Goal: Transaction & Acquisition: Purchase product/service

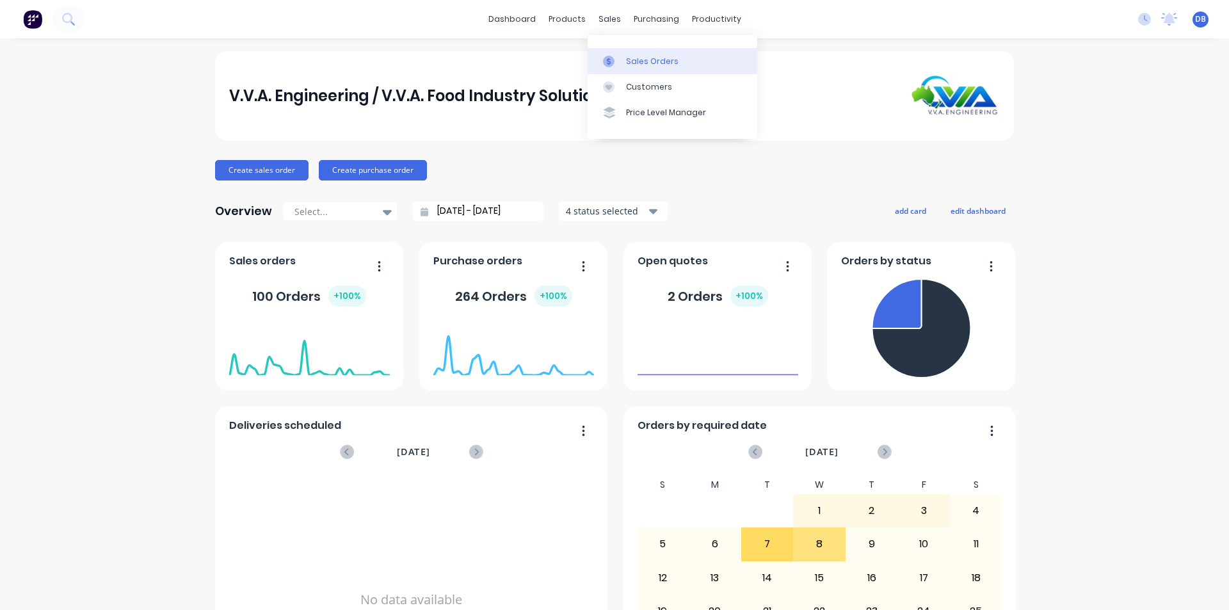
click at [616, 57] on div at bounding box center [612, 62] width 19 height 12
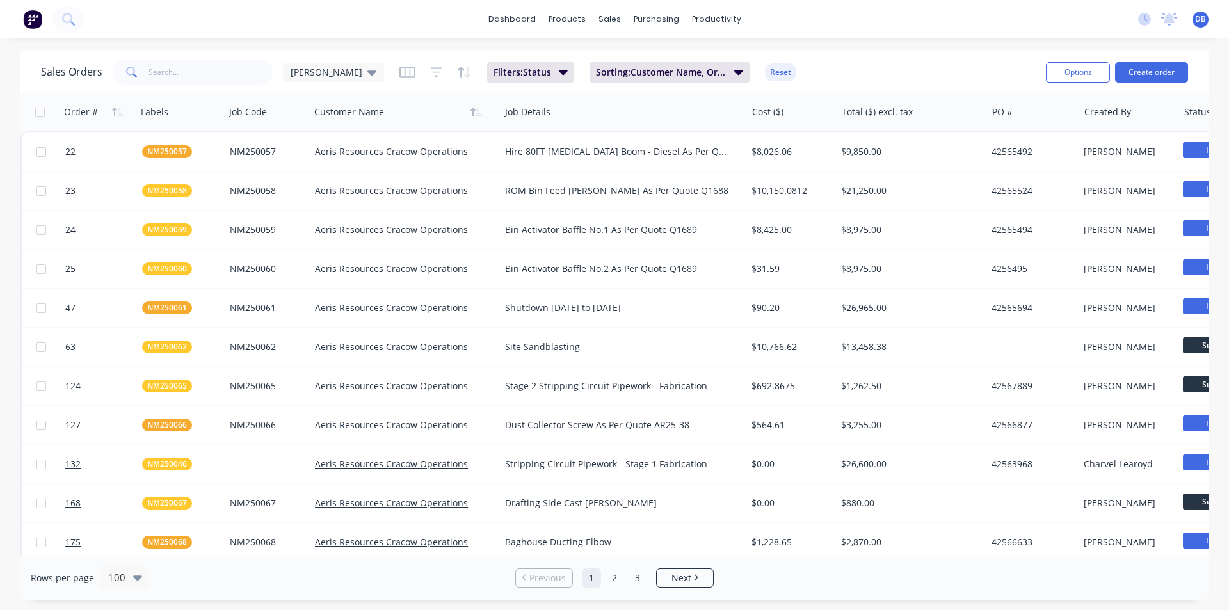
click at [107, 20] on div "dashboard products sales purchasing productivity dashboard products Product Cat…" at bounding box center [614, 19] width 1229 height 38
click at [70, 18] on icon at bounding box center [68, 19] width 12 height 12
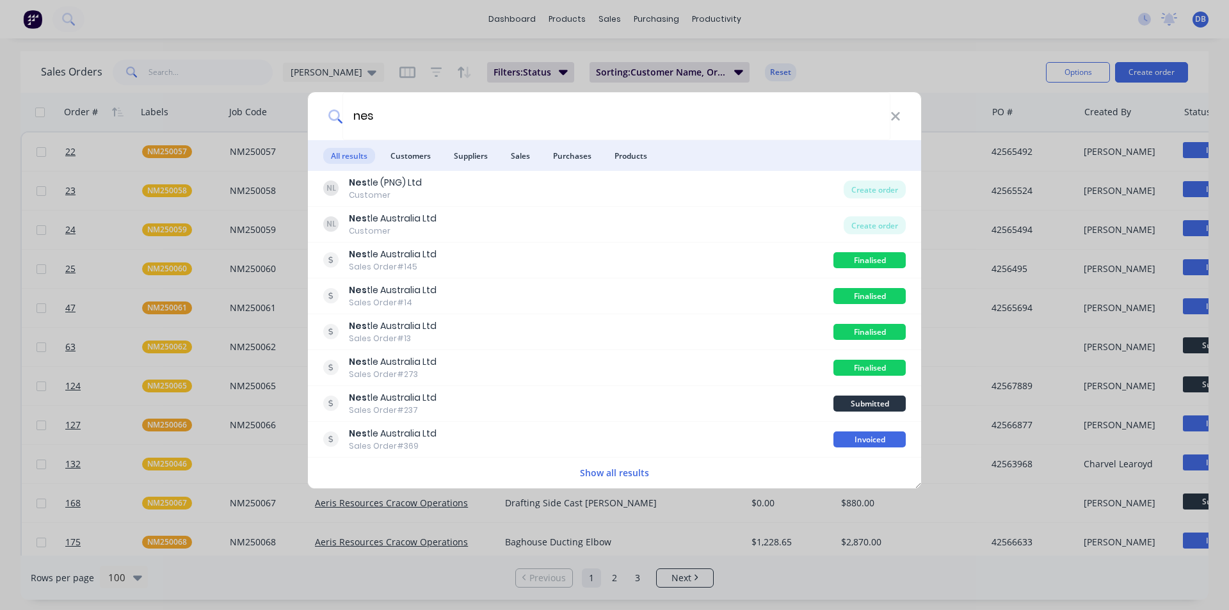
type input "nes"
click at [901, 118] on div "nes" at bounding box center [614, 116] width 613 height 48
click at [898, 118] on icon at bounding box center [895, 116] width 8 height 8
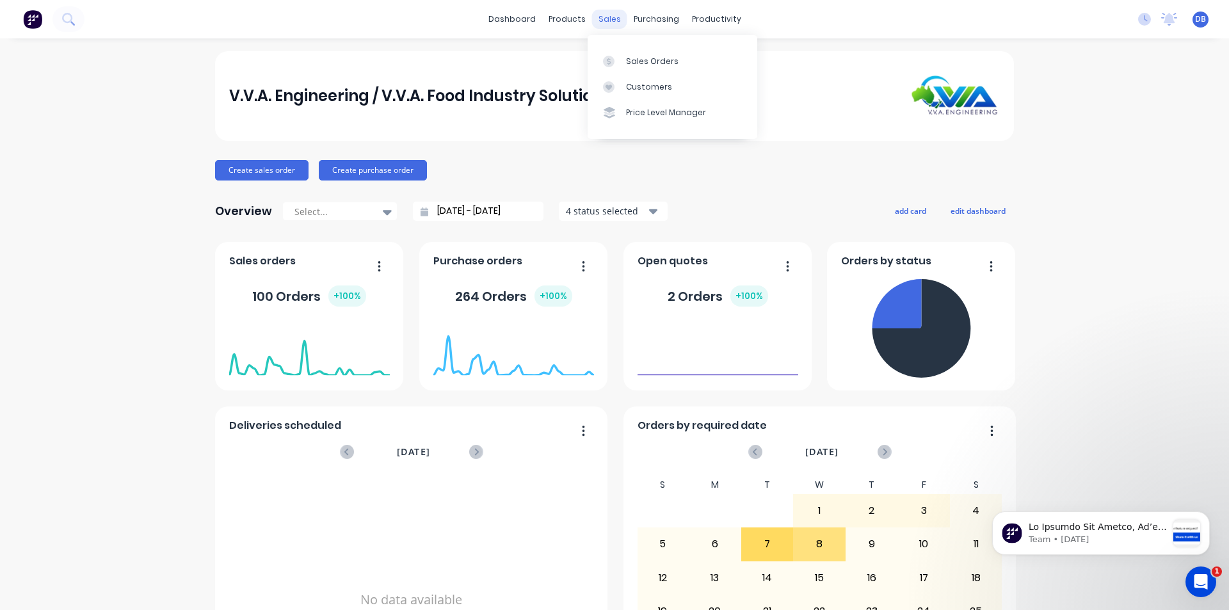
click at [612, 17] on div "sales" at bounding box center [609, 19] width 35 height 19
click at [631, 60] on div "Sales Orders" at bounding box center [652, 62] width 53 height 12
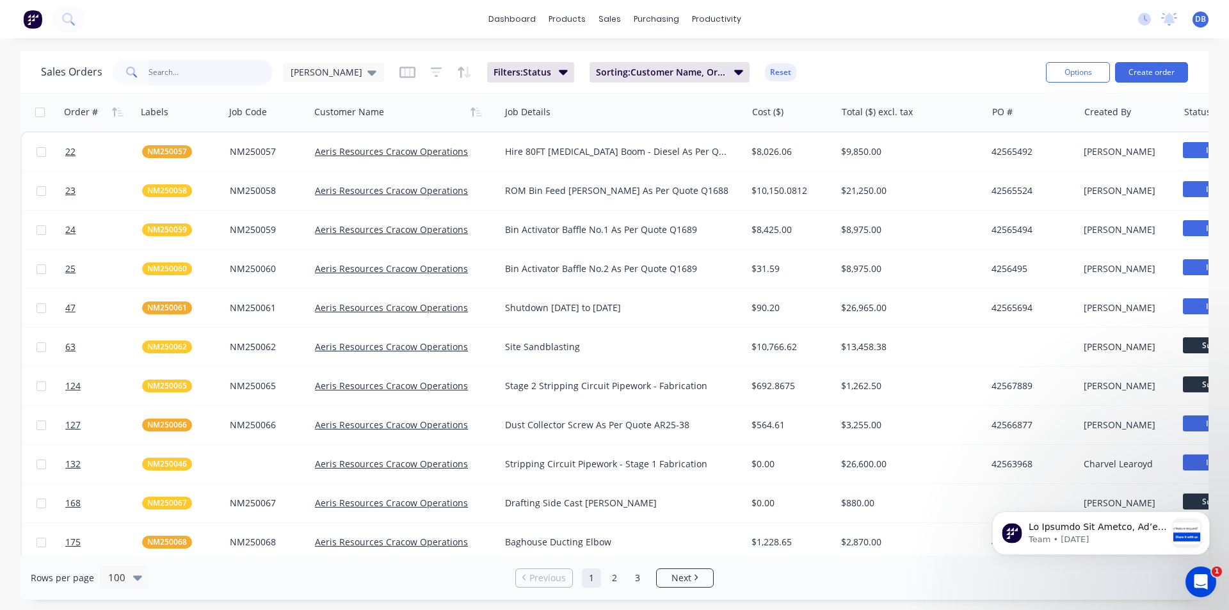
click at [151, 70] on input "text" at bounding box center [211, 73] width 125 height 26
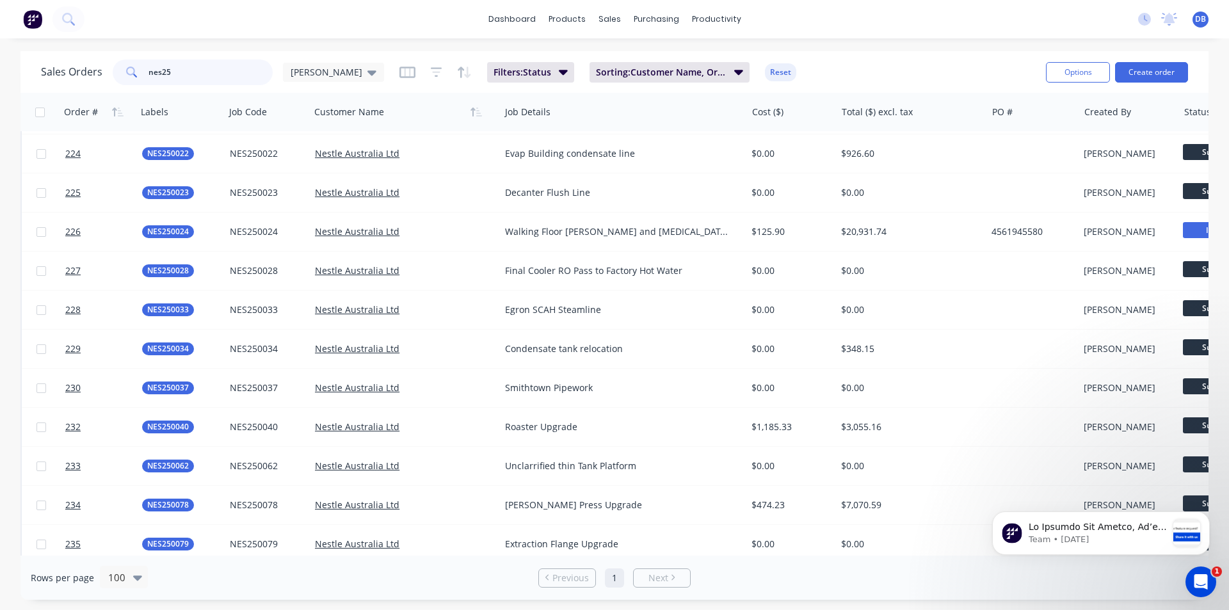
scroll to position [1025, 0]
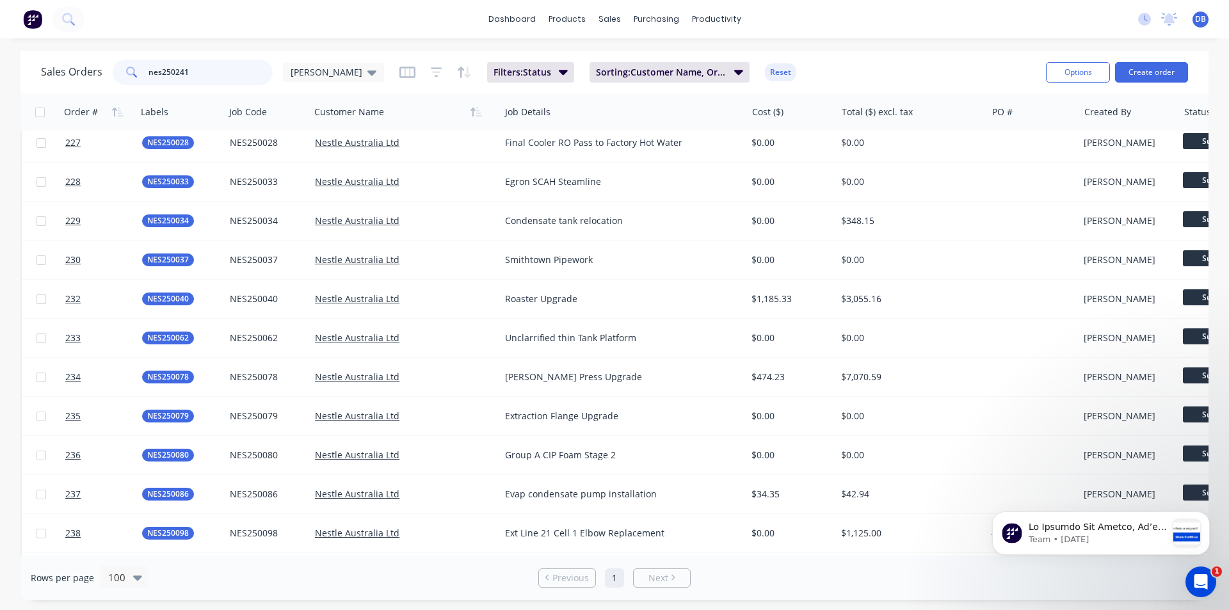
type input "nes250241"
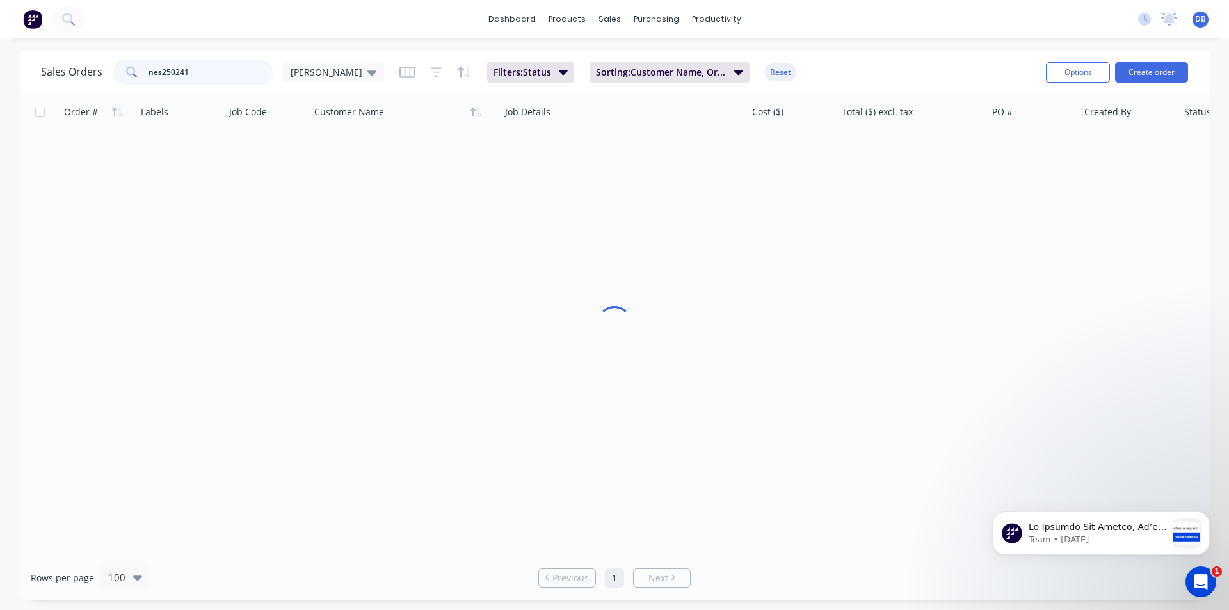
scroll to position [0, 0]
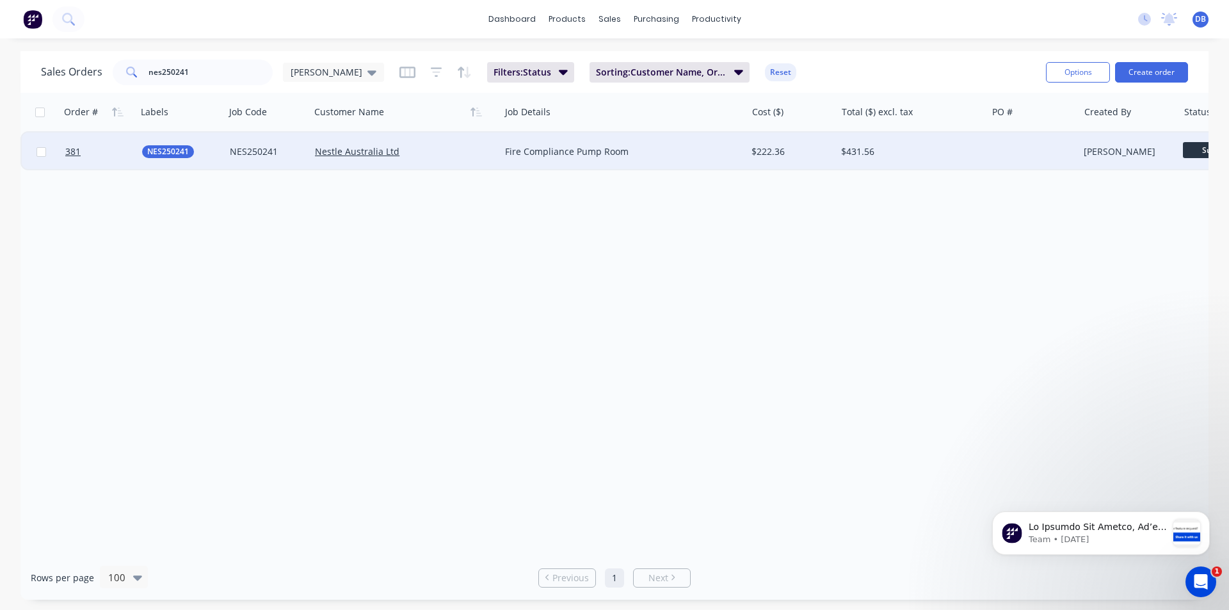
click at [681, 146] on div "Fire Compliance Pump Room" at bounding box center [617, 151] width 225 height 13
click at [462, 154] on div "Nestle Australia Ltd" at bounding box center [400, 151] width 171 height 13
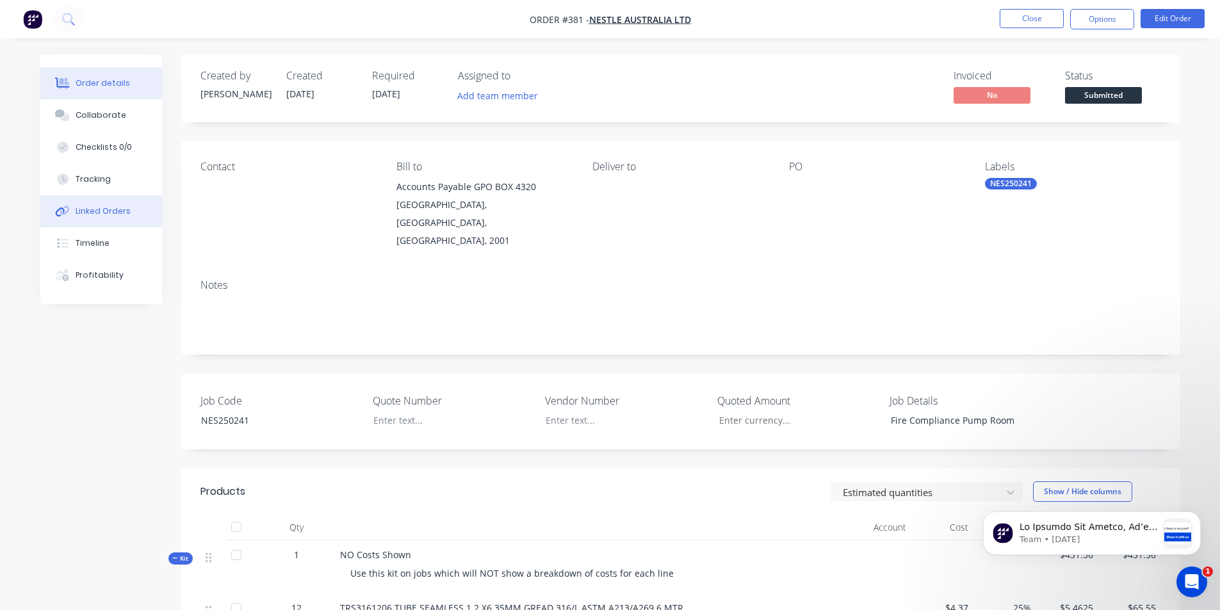
click at [90, 213] on div "Linked Orders" at bounding box center [103, 212] width 55 height 12
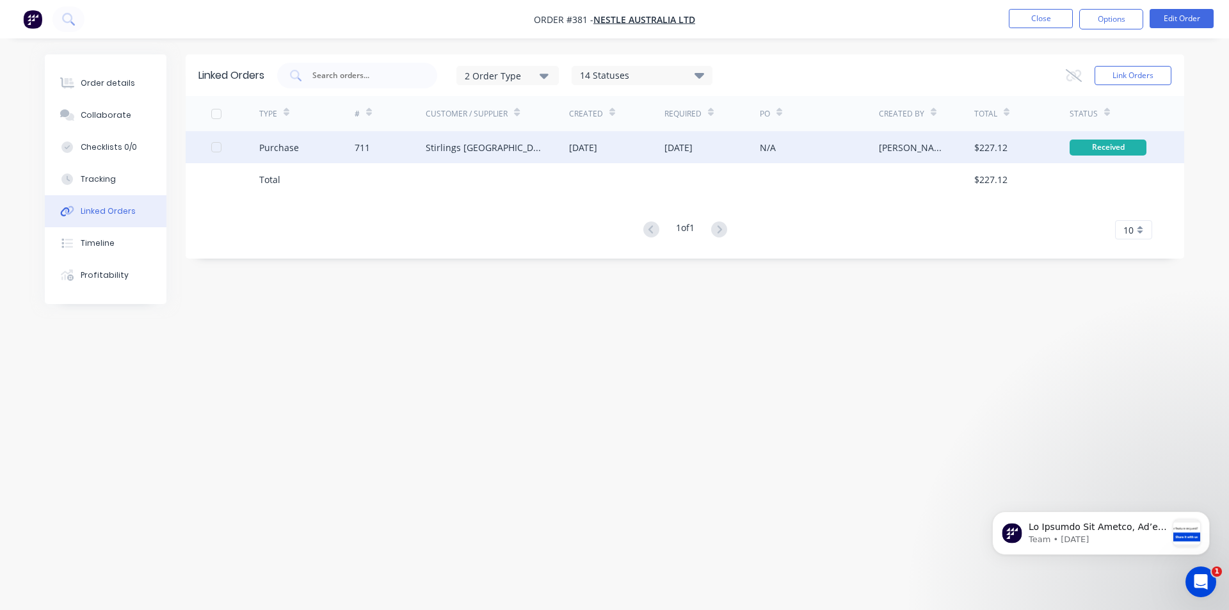
click at [823, 140] on div "N/A" at bounding box center [819, 147] width 119 height 32
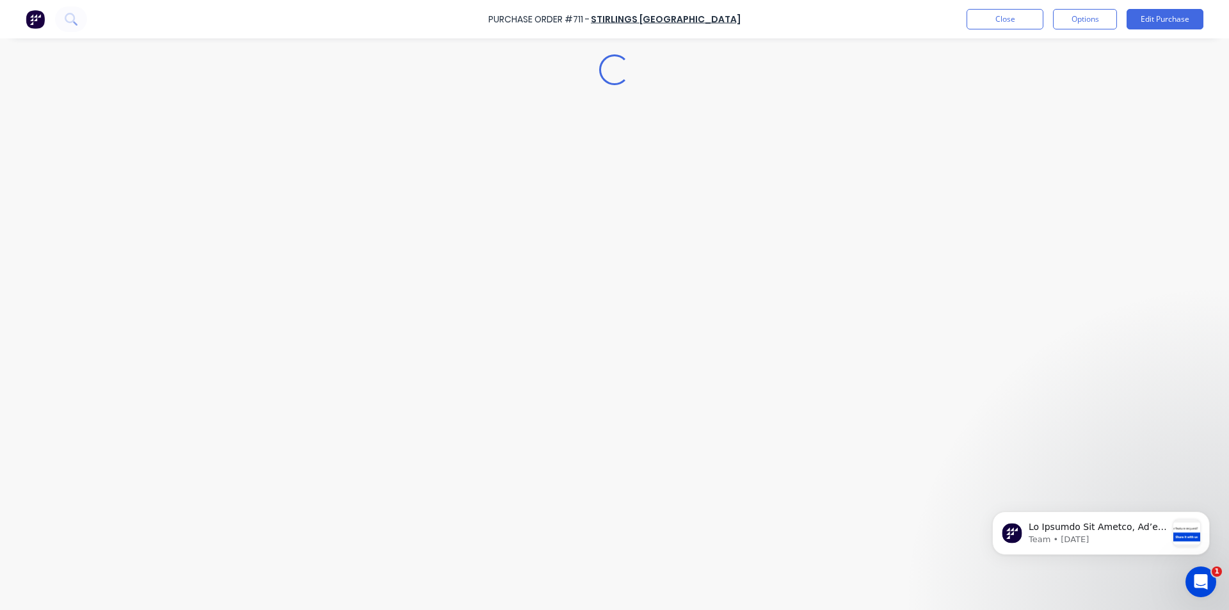
type textarea "x"
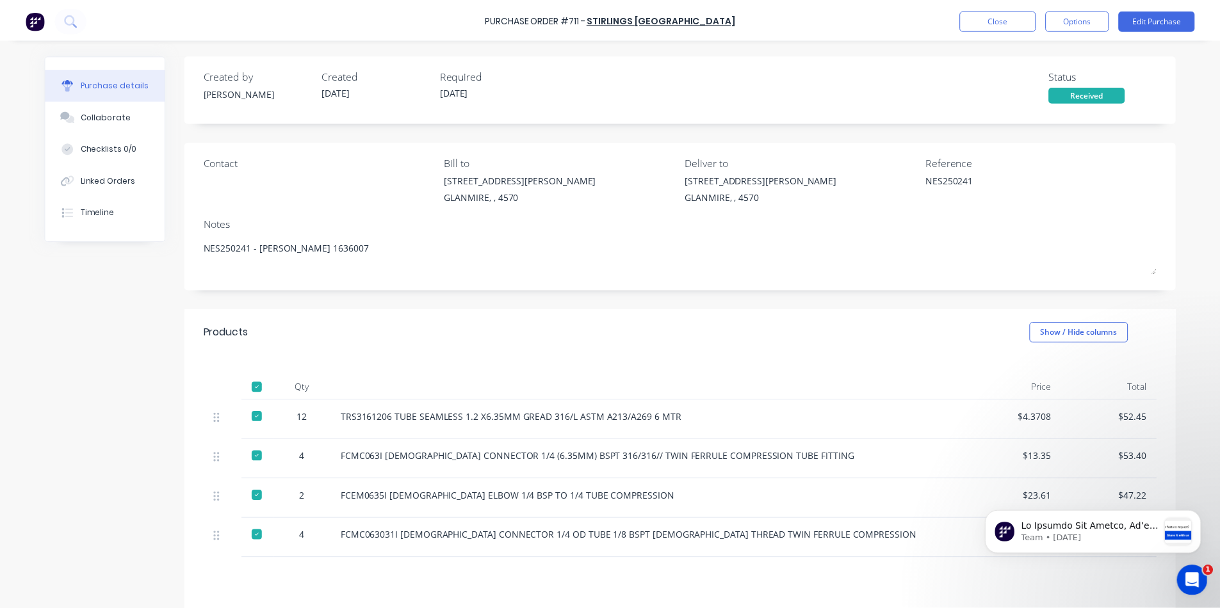
scroll to position [64, 0]
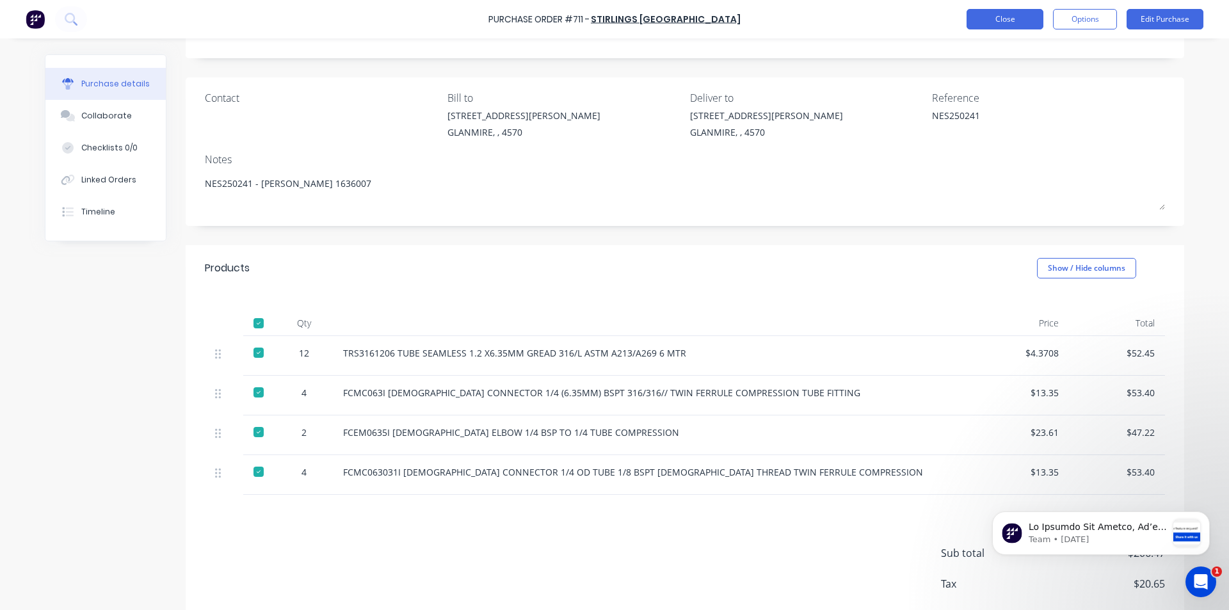
click at [1007, 18] on button "Close" at bounding box center [1005, 19] width 77 height 20
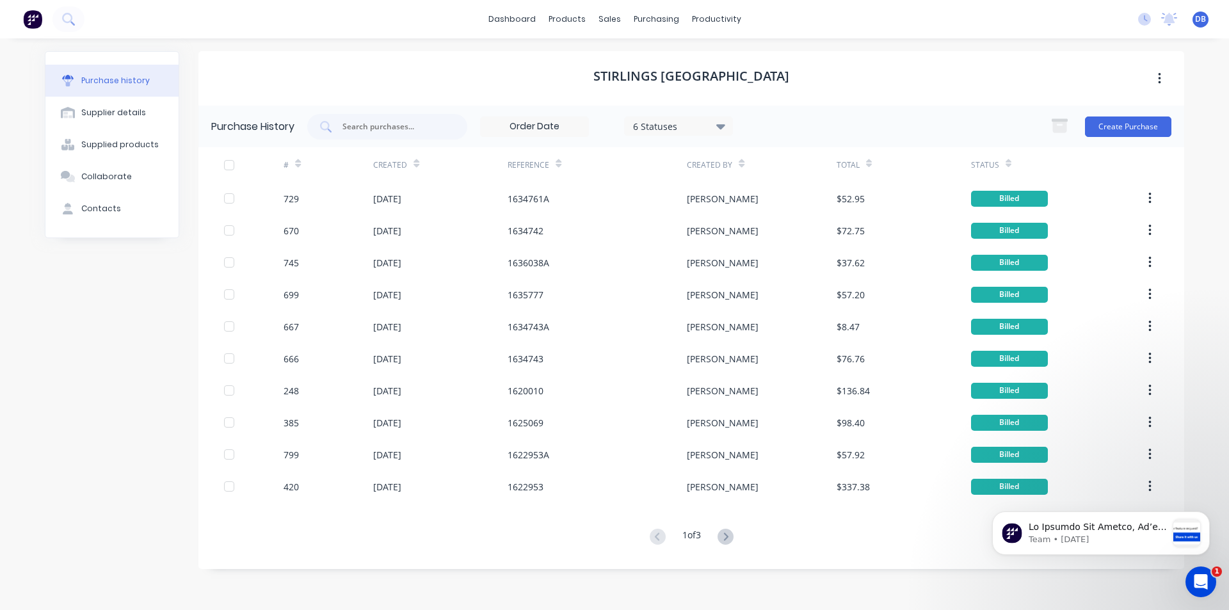
click at [102, 18] on div "dashboard products sales purchasing productivity dashboard products Product Cat…" at bounding box center [614, 19] width 1229 height 38
click at [633, 59] on div "Sales Orders" at bounding box center [657, 62] width 53 height 12
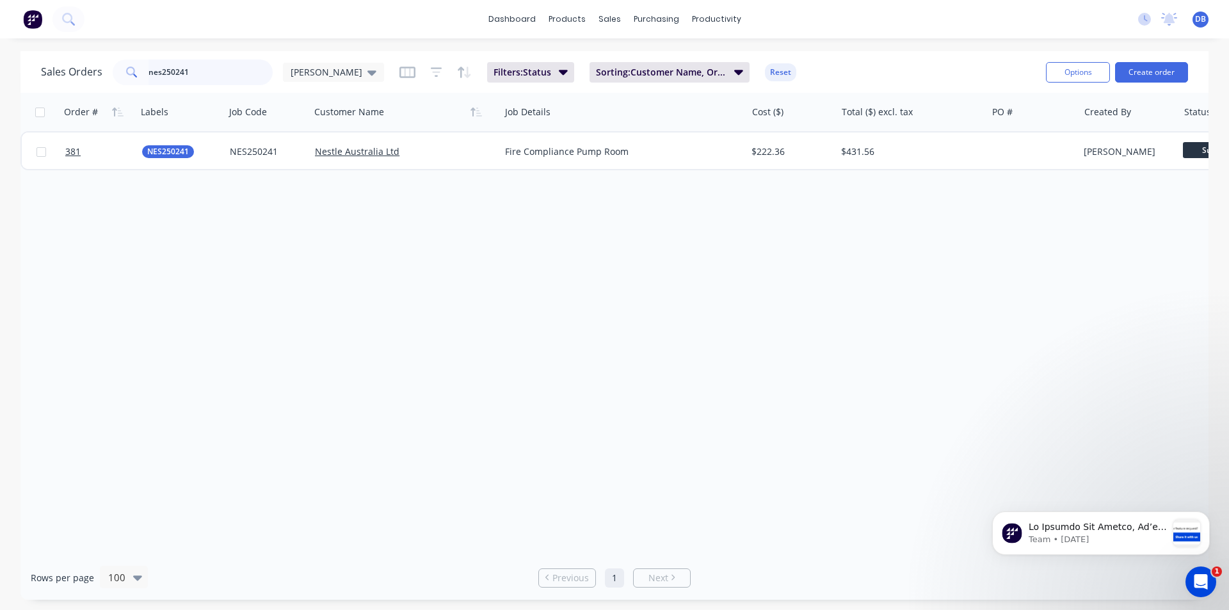
click at [193, 74] on input "nes250241" at bounding box center [211, 73] width 125 height 26
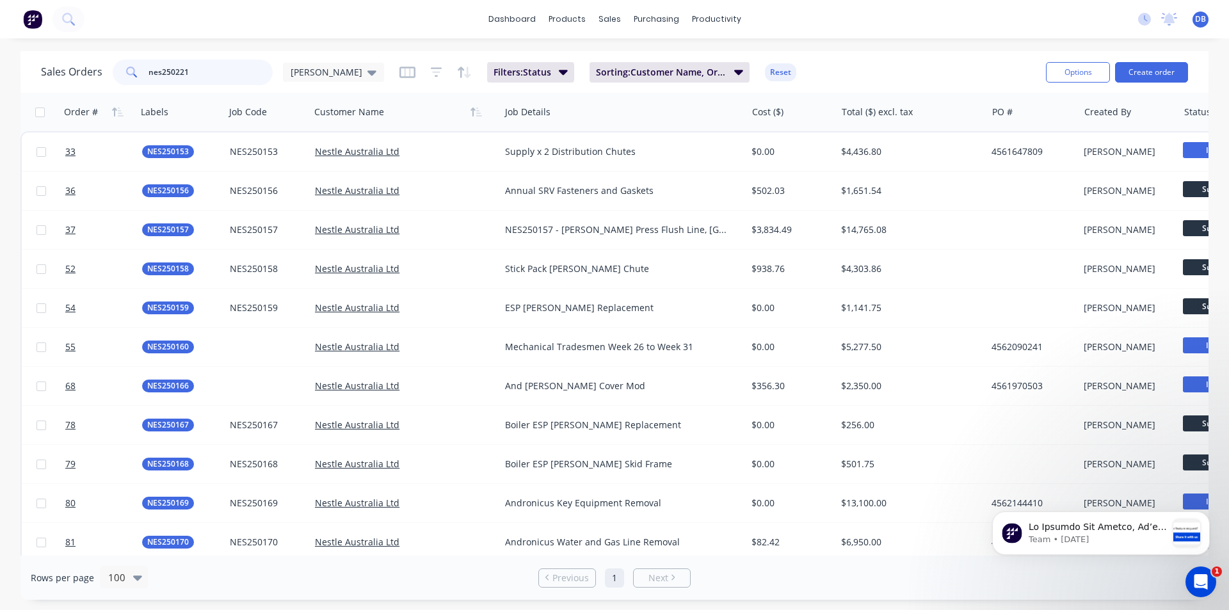
type input "nes250221"
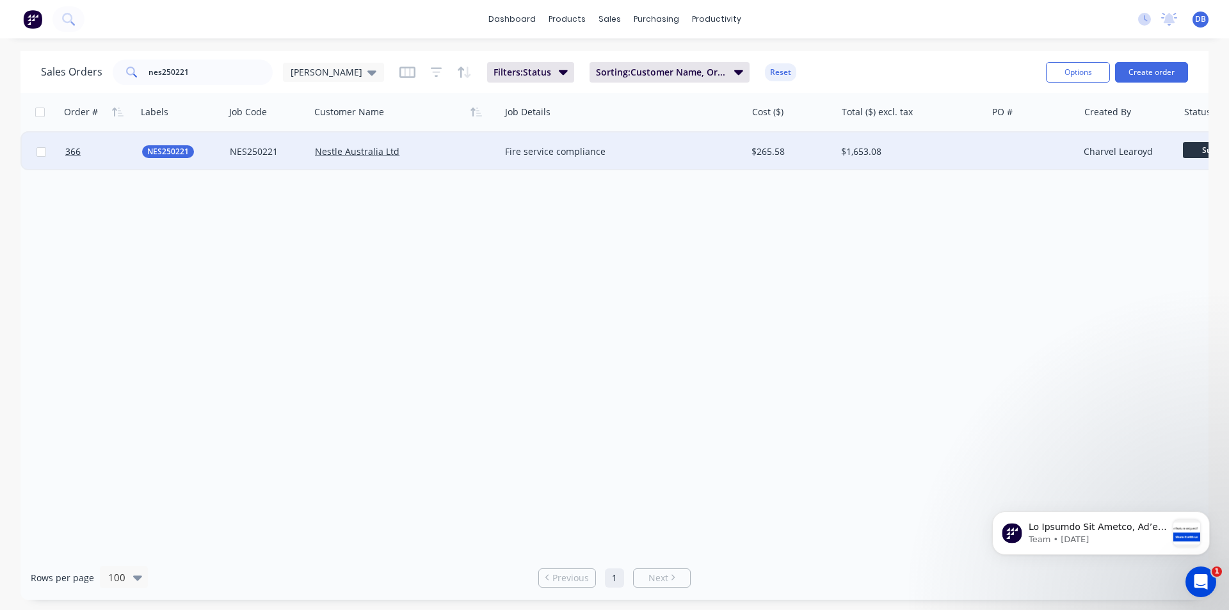
click at [688, 156] on div "Fire service compliance" at bounding box center [617, 151] width 225 height 13
click at [442, 156] on div "Nestle Australia Ltd" at bounding box center [400, 151] width 171 height 13
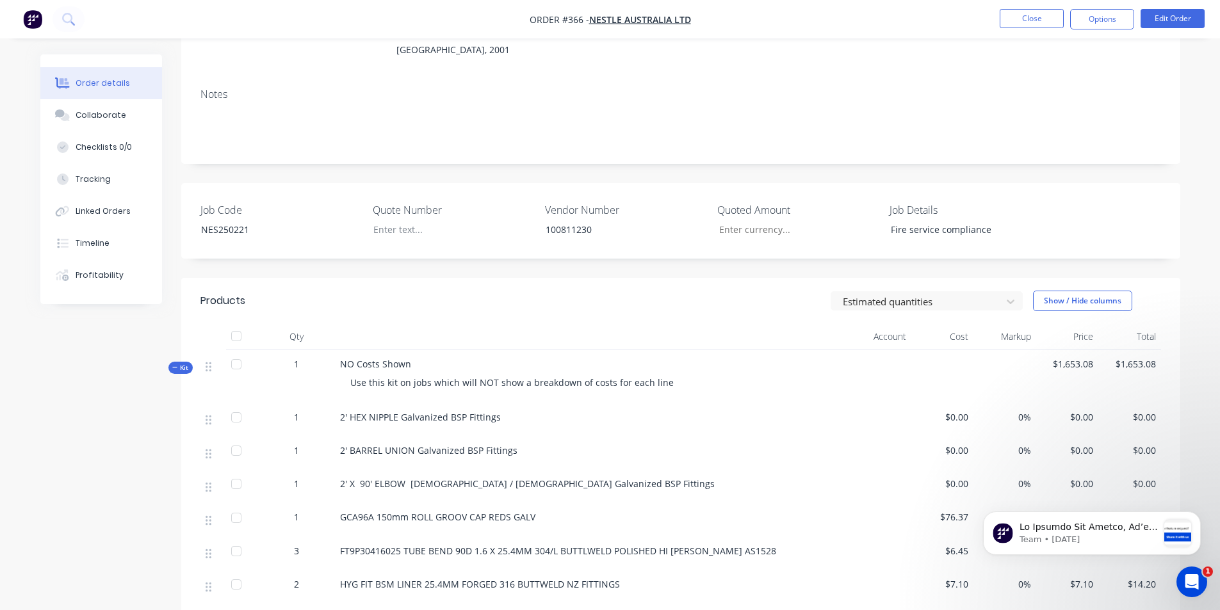
scroll to position [192, 0]
click at [95, 216] on div "Linked Orders" at bounding box center [103, 212] width 55 height 12
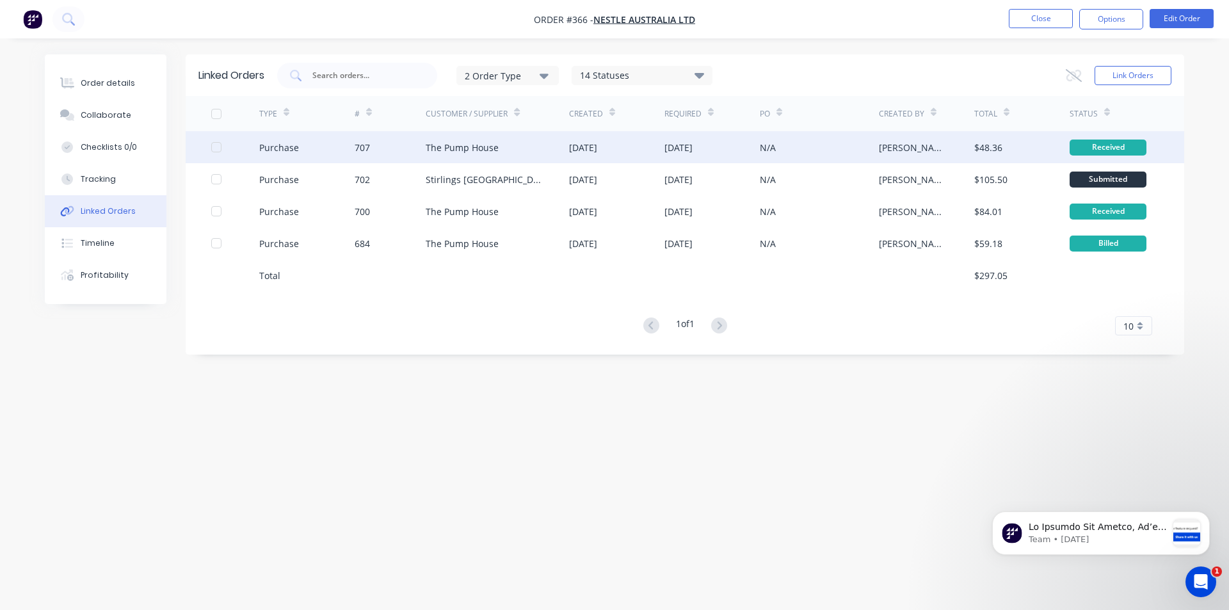
click at [819, 143] on div "N/A" at bounding box center [819, 147] width 119 height 32
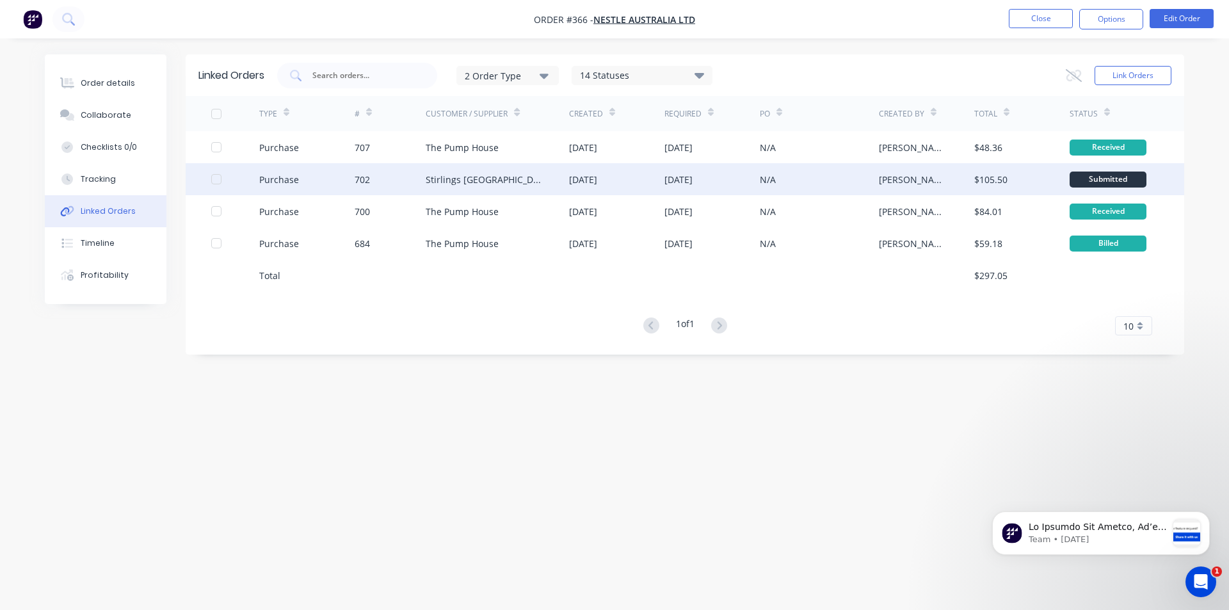
click at [832, 183] on div "N/A" at bounding box center [819, 179] width 119 height 32
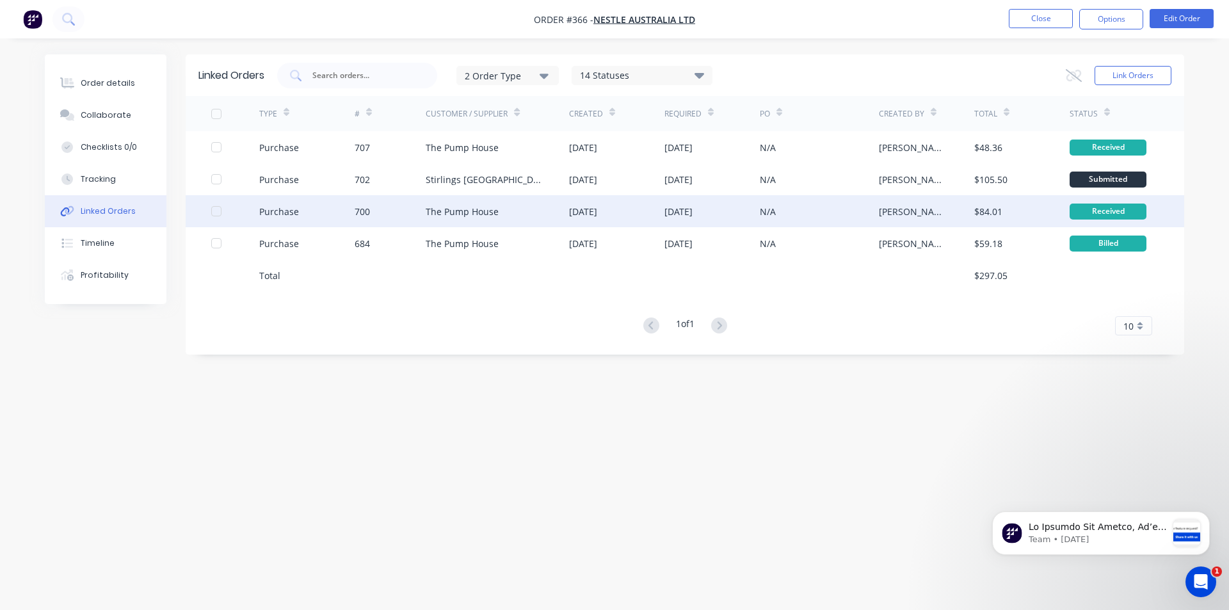
click at [822, 213] on div "N/A" at bounding box center [819, 211] width 119 height 32
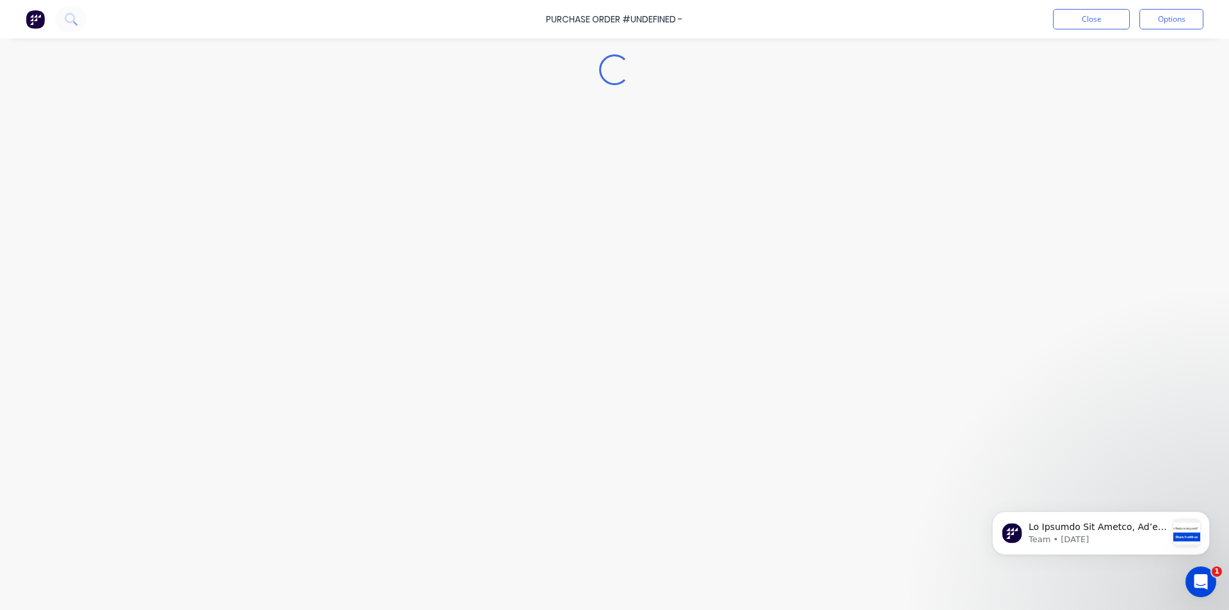
type textarea "x"
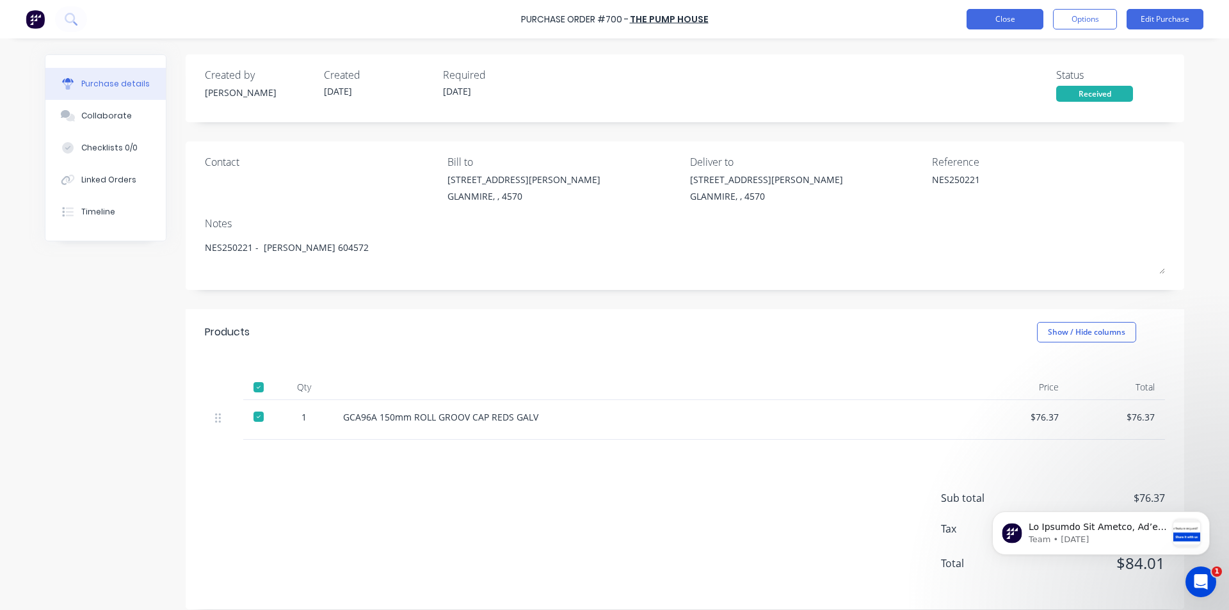
click at [1021, 20] on button "Close" at bounding box center [1005, 19] width 77 height 20
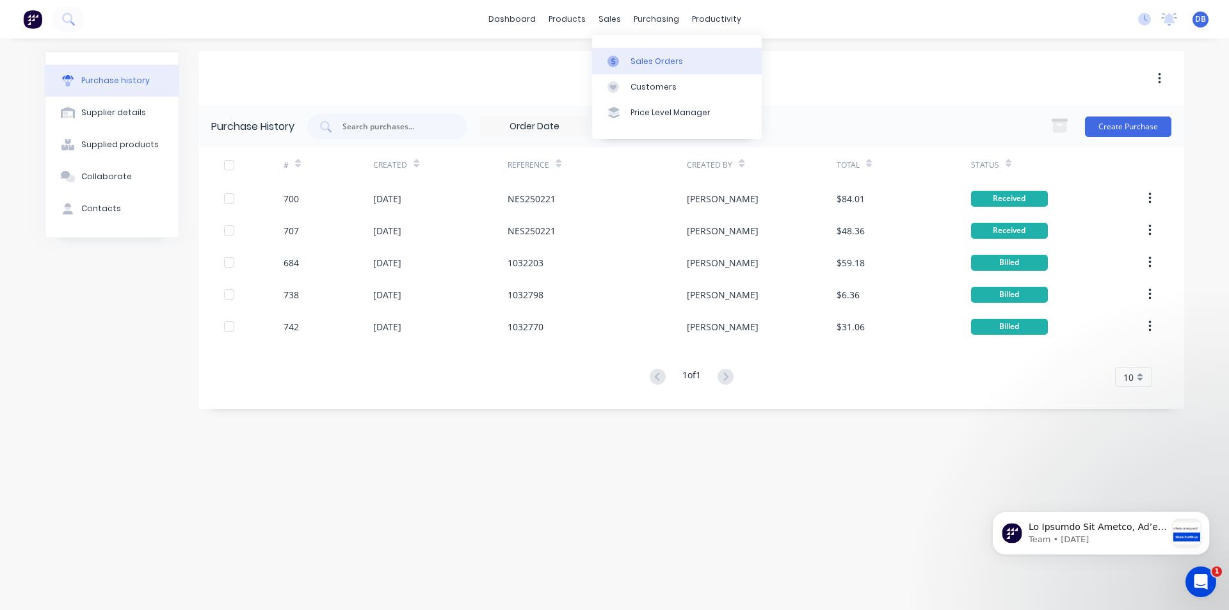
click at [645, 54] on link "Sales Orders" at bounding box center [677, 61] width 170 height 26
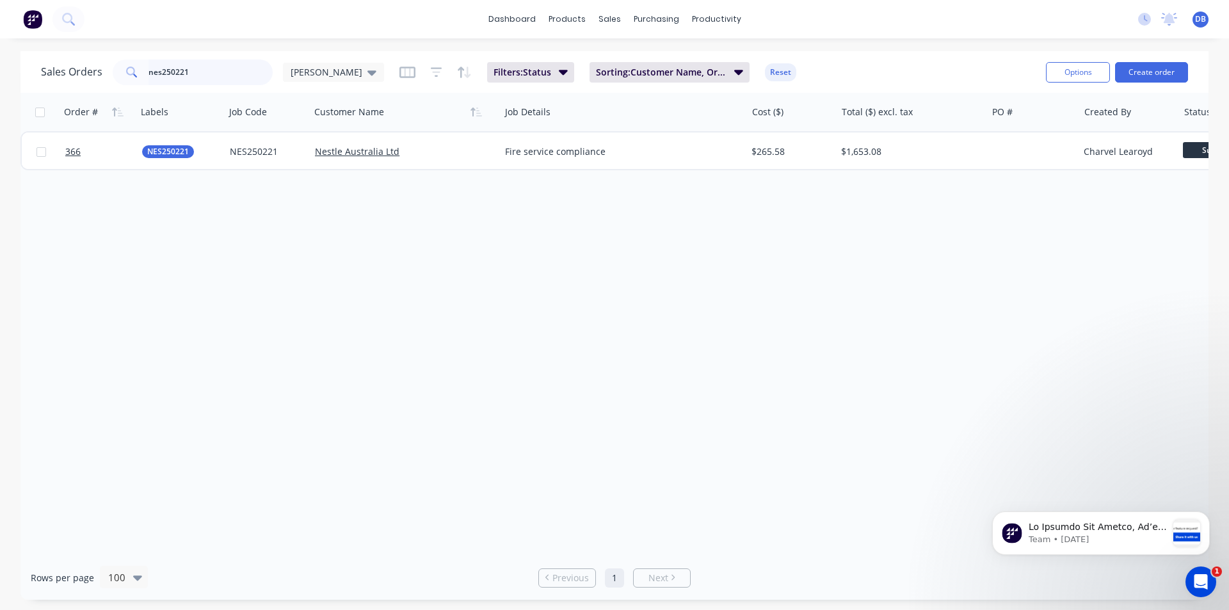
click at [195, 71] on input "nes250221" at bounding box center [211, 73] width 125 height 26
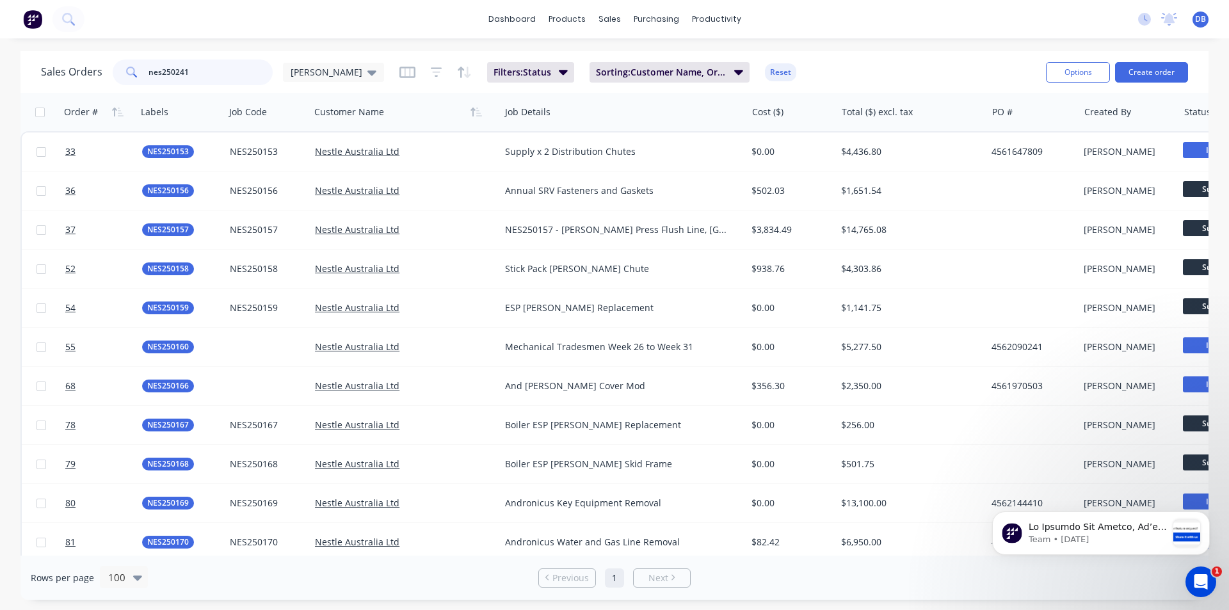
type input "nes250241"
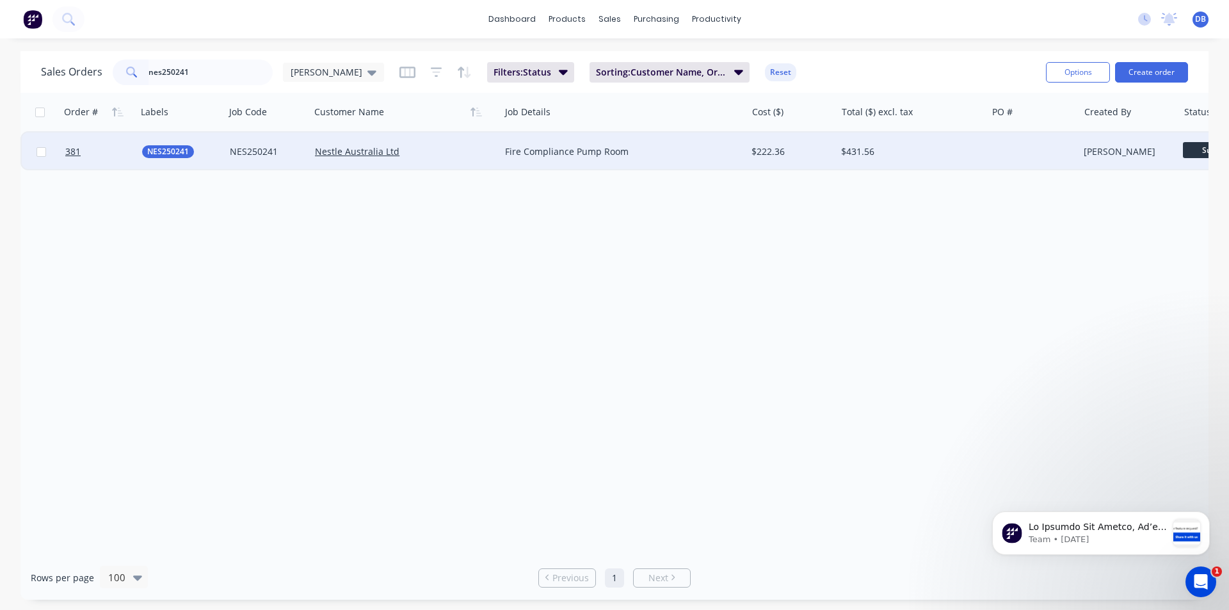
click at [724, 154] on div "Fire Compliance Pump Room" at bounding box center [617, 151] width 225 height 13
click at [452, 149] on div "Nestle Australia Ltd" at bounding box center [400, 151] width 171 height 13
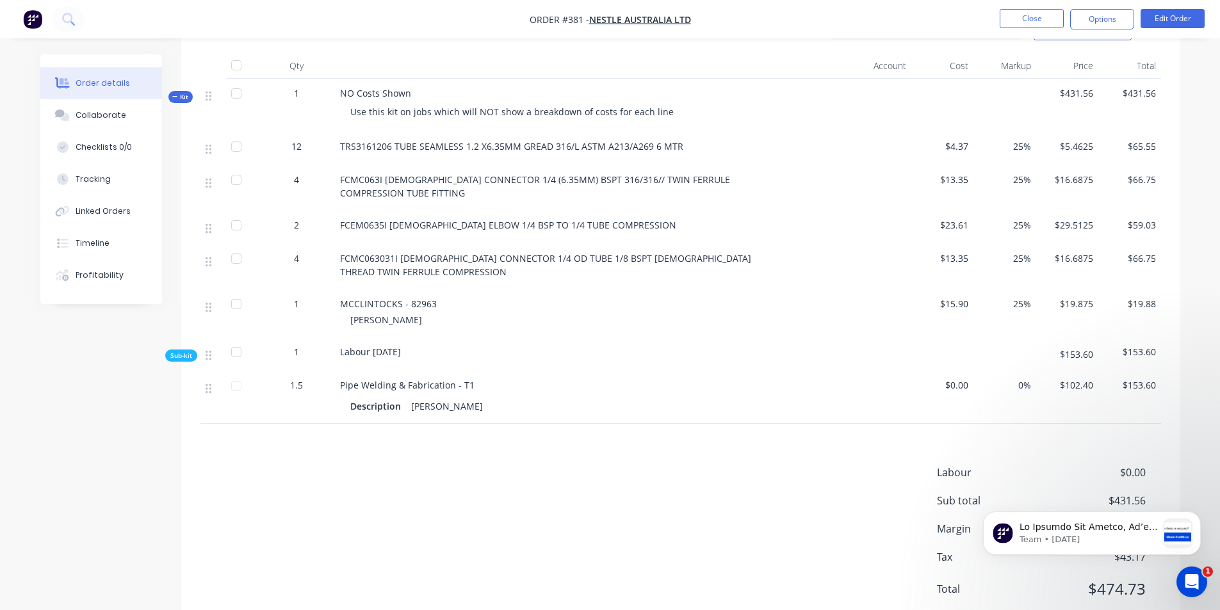
scroll to position [398, 0]
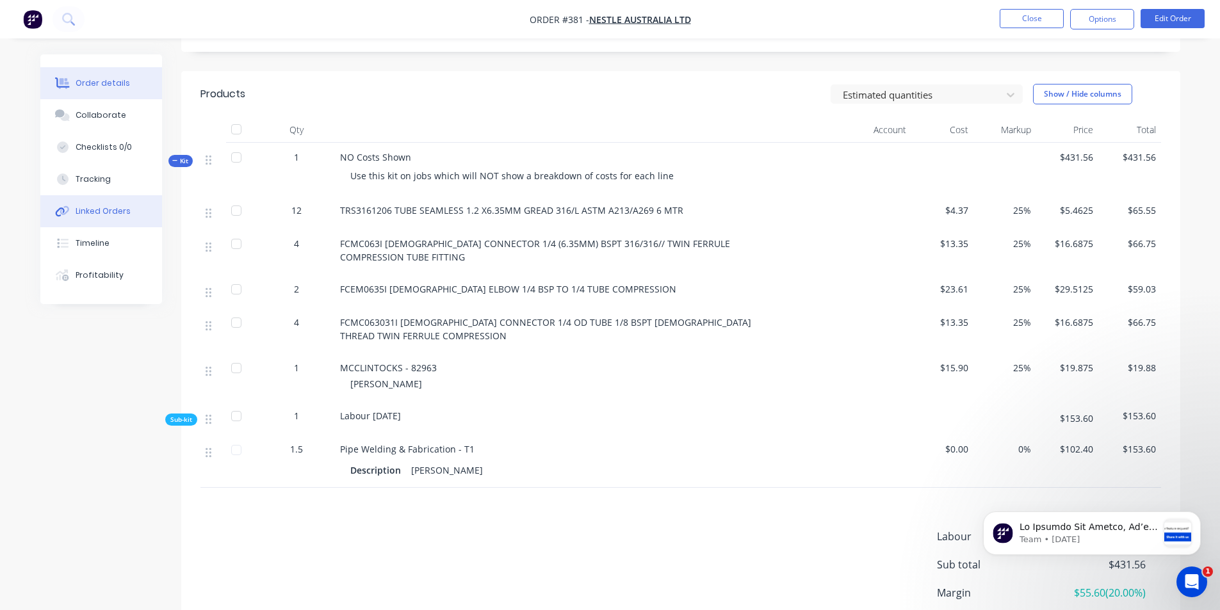
click at [106, 216] on div "Linked Orders" at bounding box center [103, 212] width 55 height 12
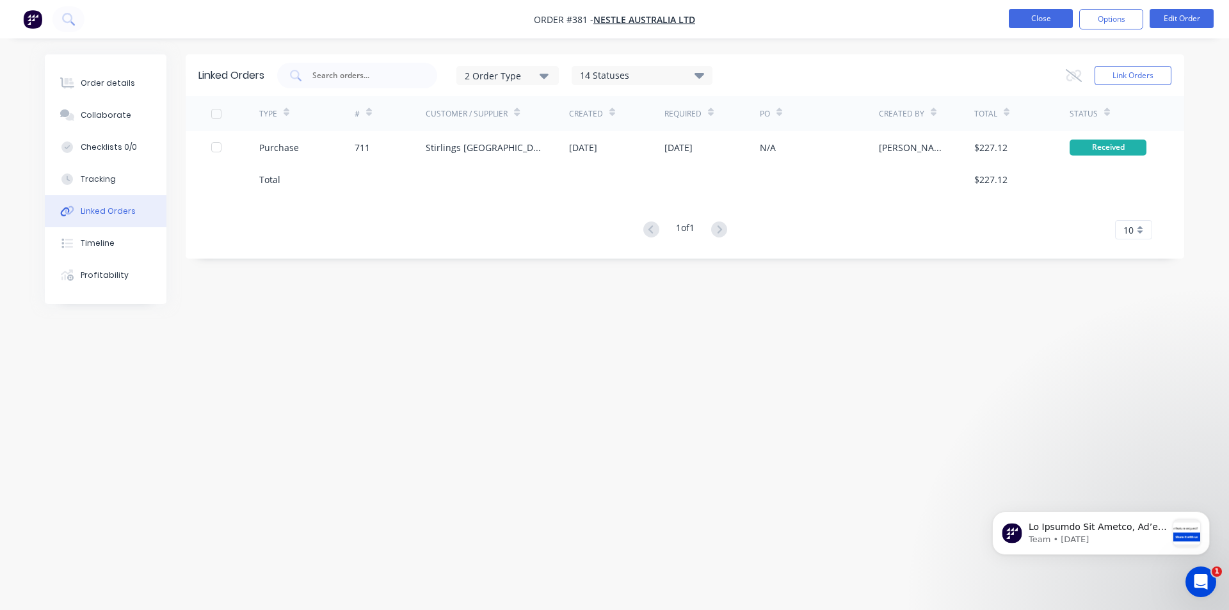
click at [1039, 13] on button "Close" at bounding box center [1041, 18] width 64 height 19
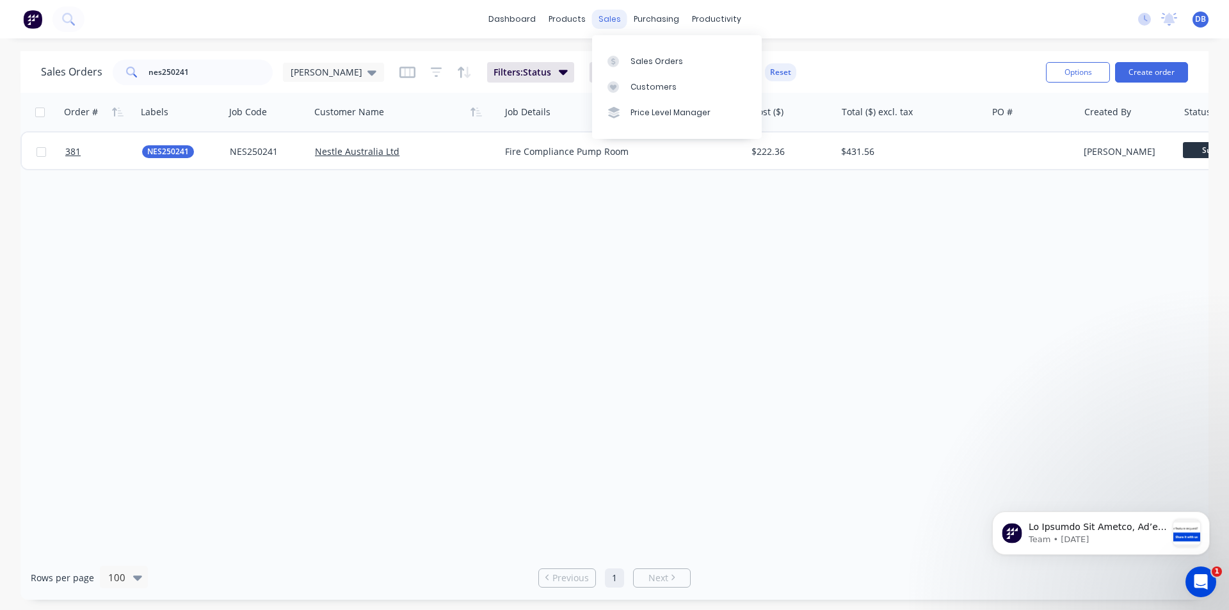
click at [609, 22] on div "sales" at bounding box center [609, 19] width 35 height 19
click at [626, 60] on div at bounding box center [617, 62] width 19 height 12
click at [667, 62] on div "Sales Orders" at bounding box center [657, 62] width 53 height 12
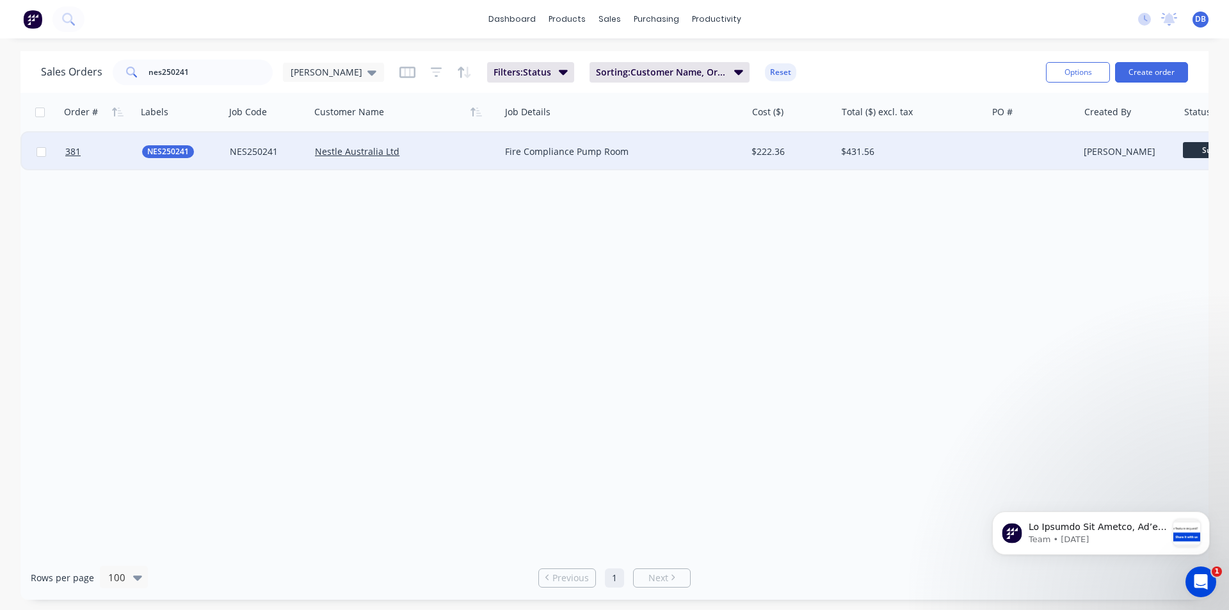
click at [450, 157] on div "Nestle Australia Ltd" at bounding box center [400, 151] width 171 height 13
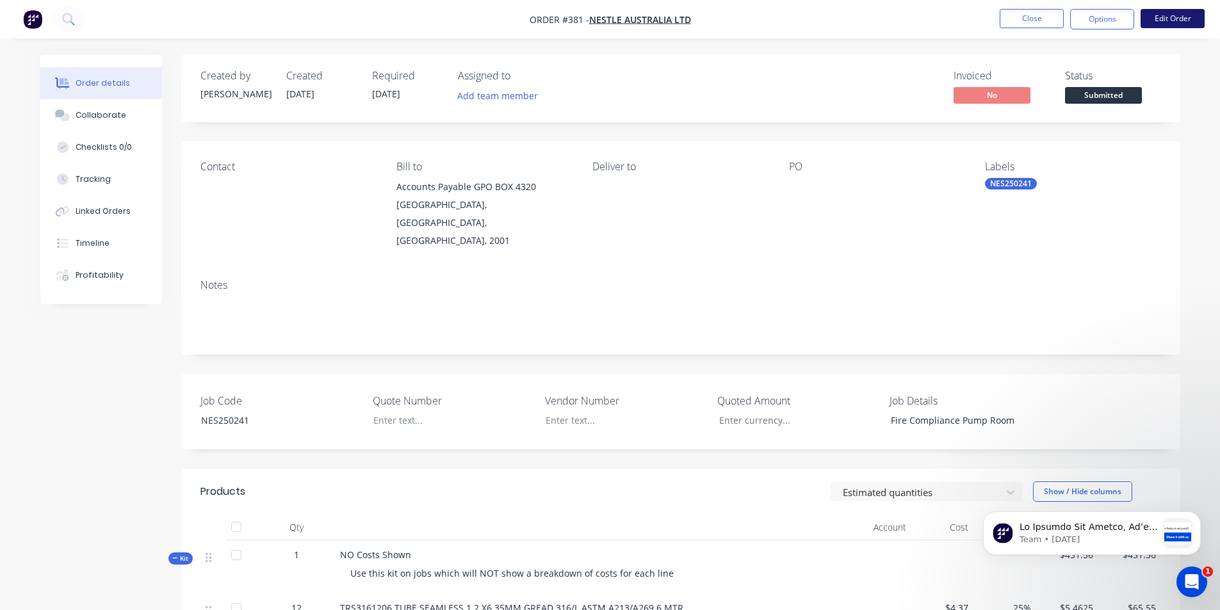
click at [1185, 19] on button "Edit Order" at bounding box center [1172, 18] width 64 height 19
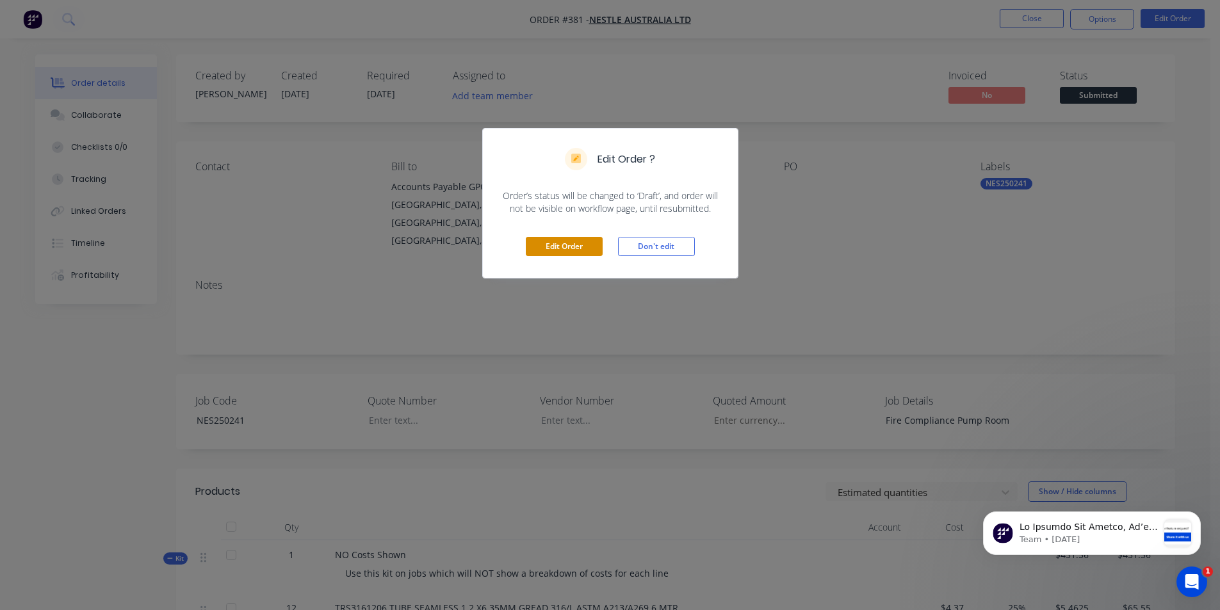
click at [564, 248] on button "Edit Order" at bounding box center [564, 246] width 77 height 19
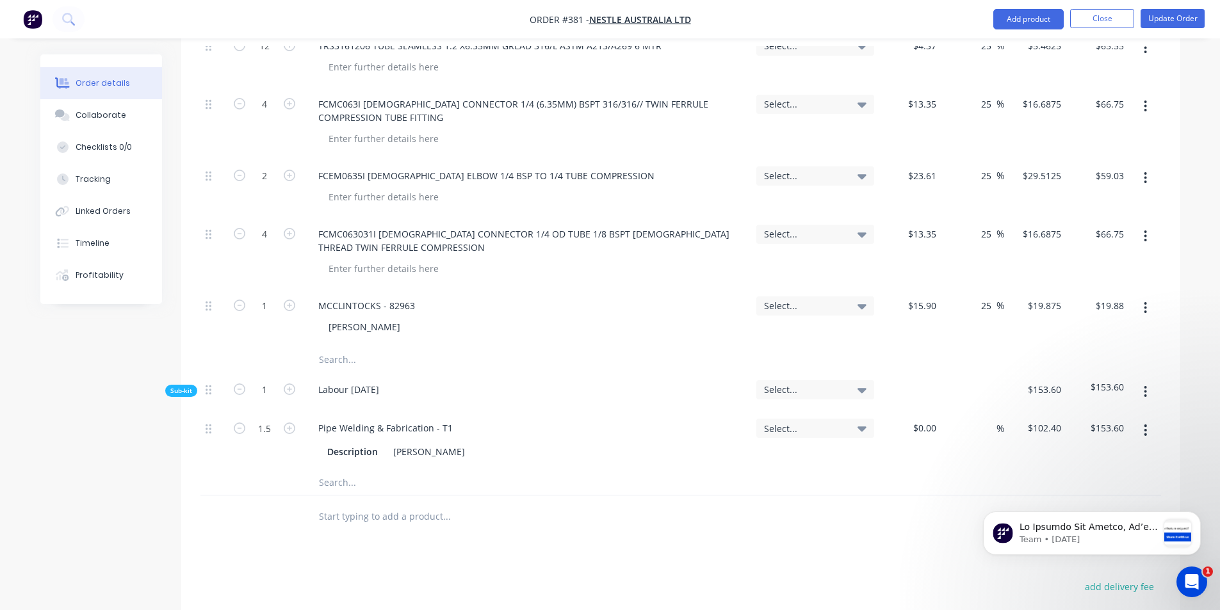
scroll to position [576, 0]
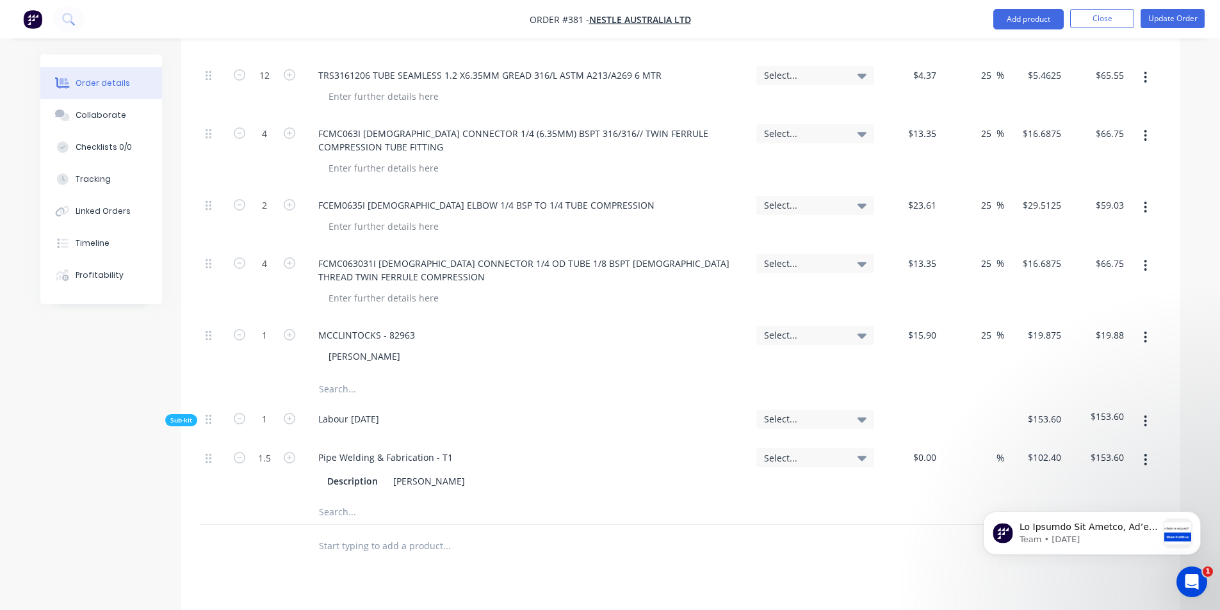
click at [340, 377] on input "text" at bounding box center [446, 390] width 256 height 26
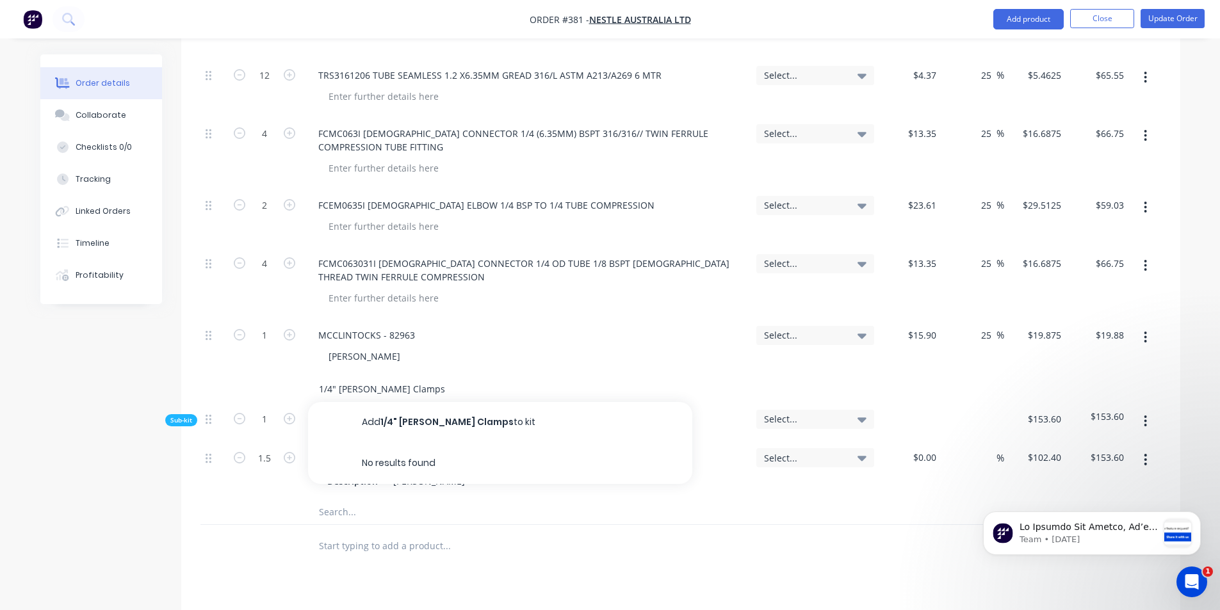
type input "1/4" [PERSON_NAME] Clamps"
click at [270, 377] on div at bounding box center [264, 390] width 77 height 26
click at [266, 377] on div at bounding box center [264, 390] width 77 height 26
click at [405, 377] on input "1/4" [PERSON_NAME] Clamps" at bounding box center [446, 390] width 256 height 26
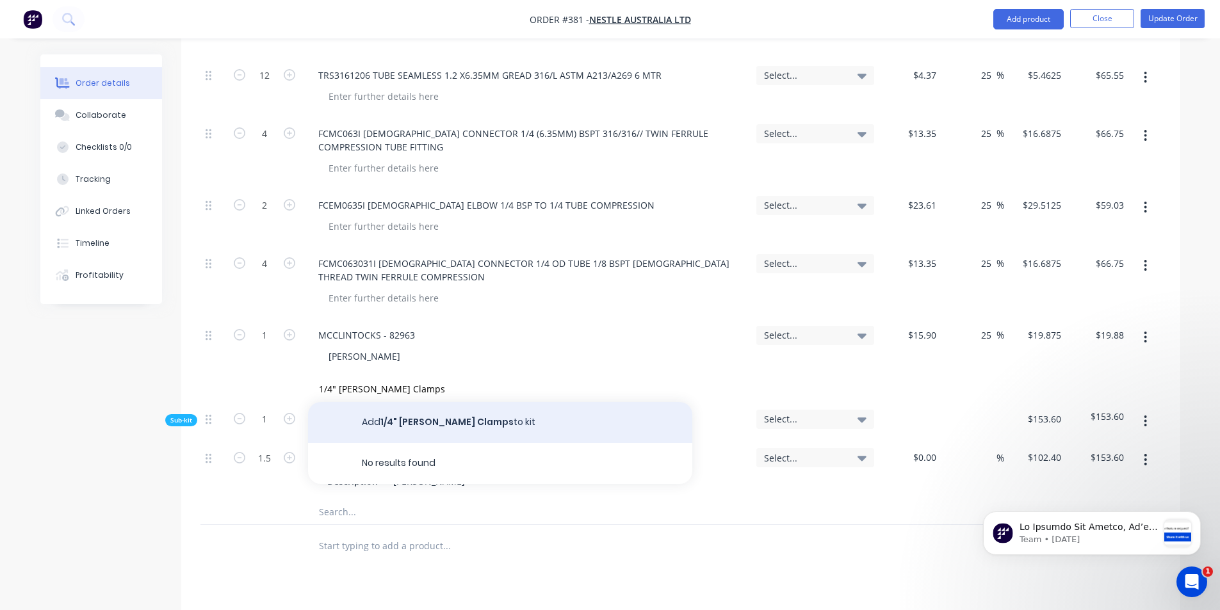
click at [423, 402] on button "Add 1/4" [PERSON_NAME] Clamps to kit" at bounding box center [500, 422] width 384 height 41
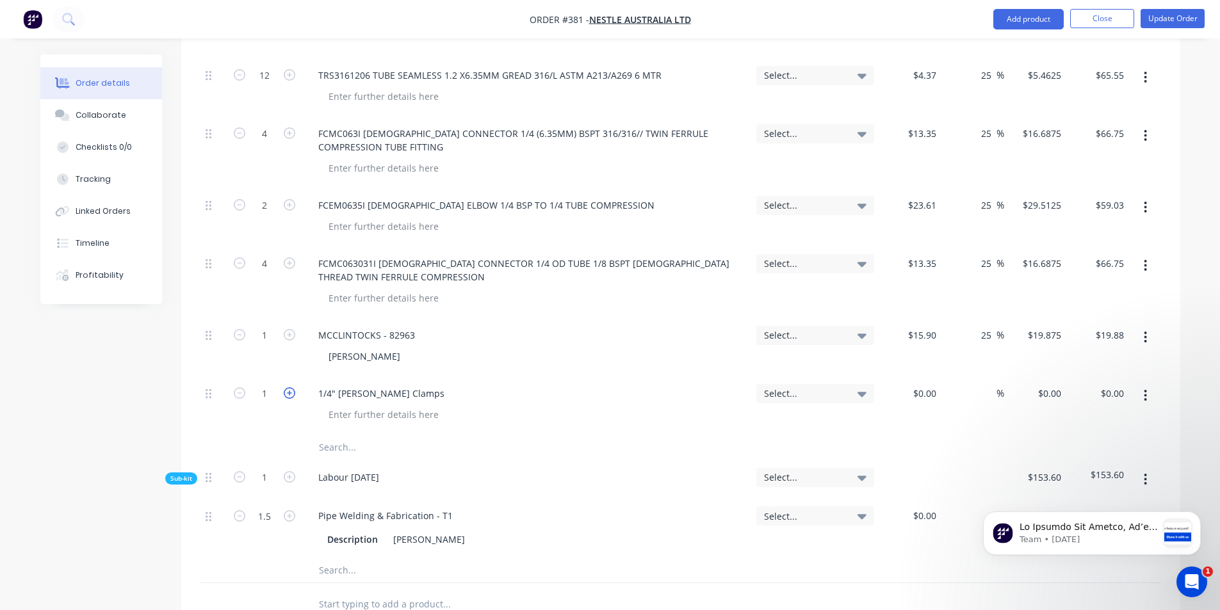
click at [287, 387] on icon "button" at bounding box center [290, 393] width 12 height 12
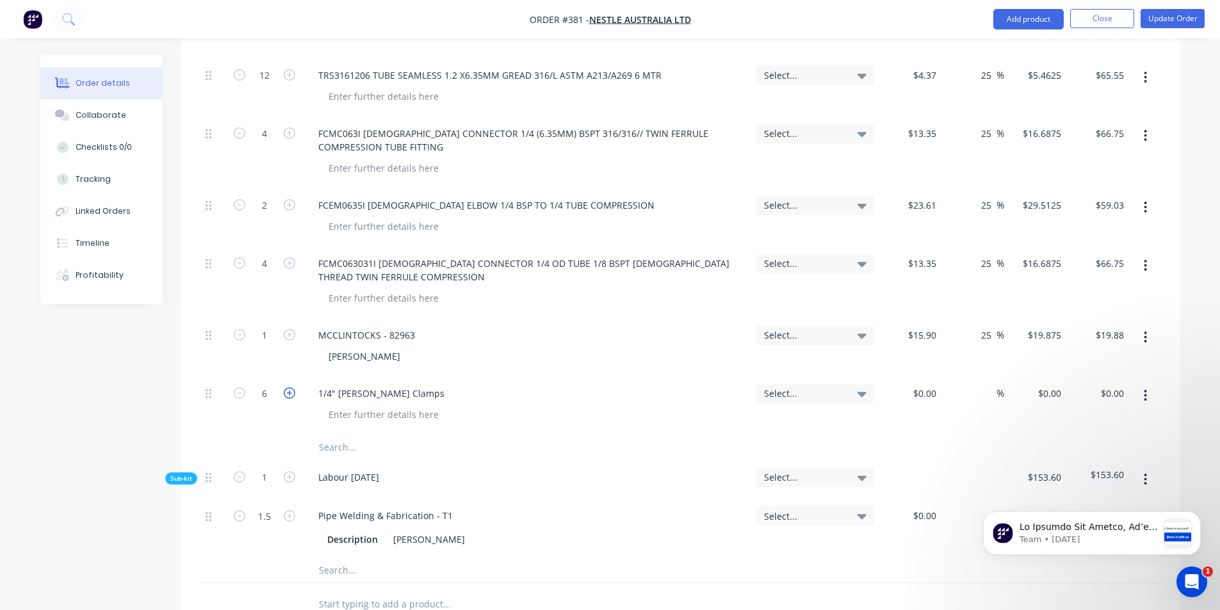
click at [287, 387] on icon "button" at bounding box center [290, 393] width 12 height 12
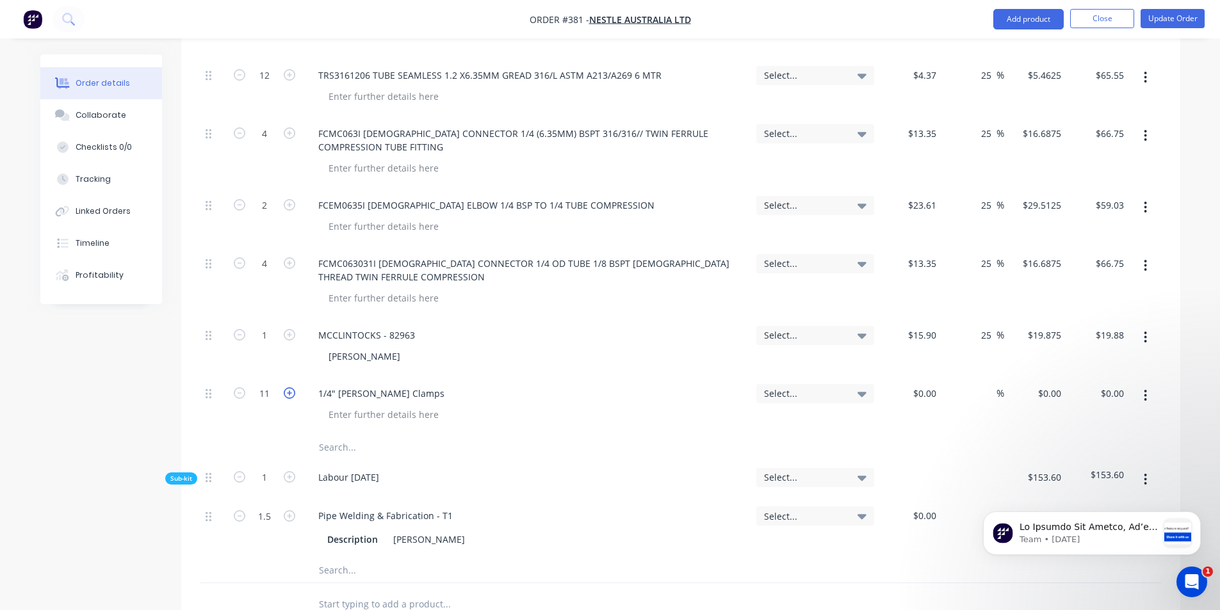
click at [287, 387] on icon "button" at bounding box center [290, 393] width 12 height 12
type input "12"
click at [1167, 22] on button "Update Order" at bounding box center [1172, 18] width 64 height 19
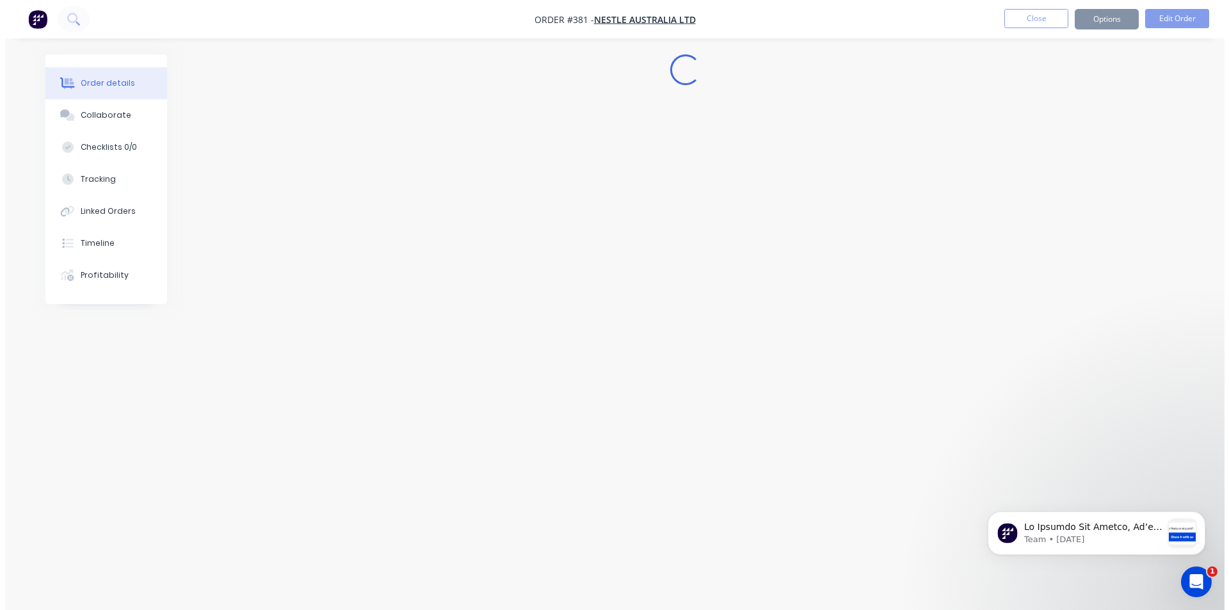
scroll to position [0, 0]
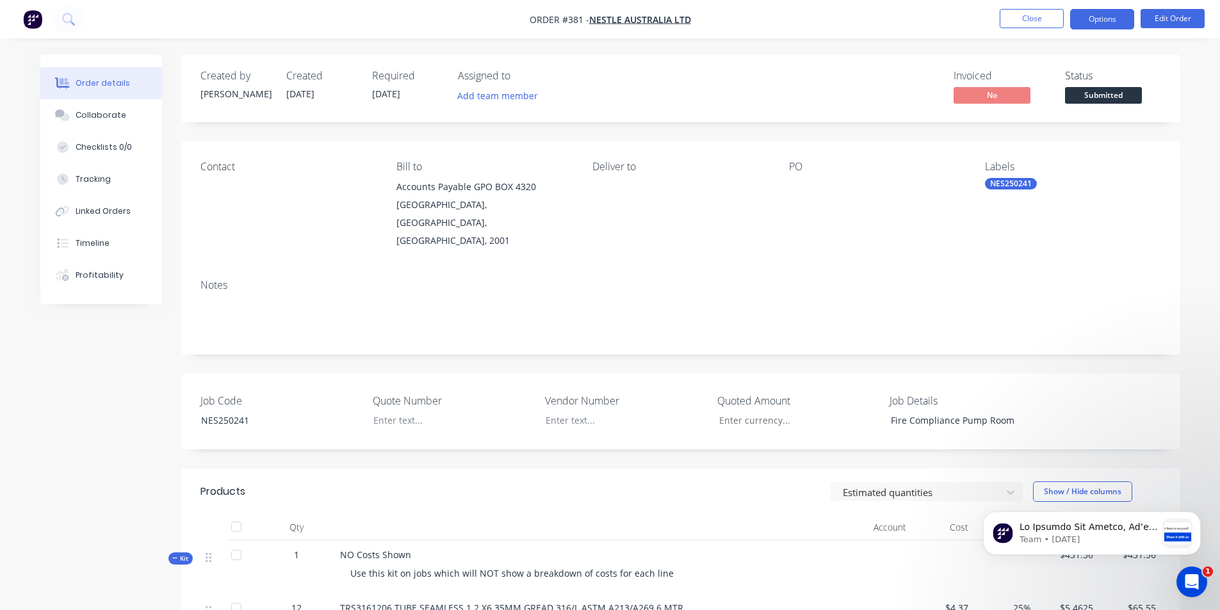
click at [1115, 19] on button "Options" at bounding box center [1102, 19] width 64 height 20
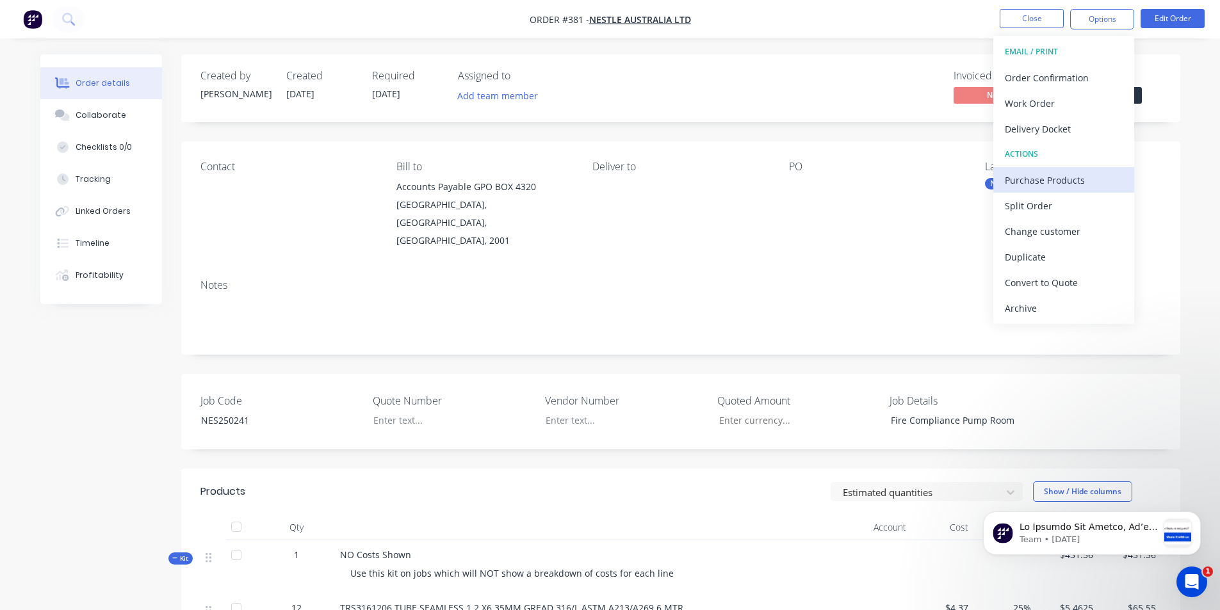
click at [1066, 179] on div "Purchase Products" at bounding box center [1064, 180] width 118 height 19
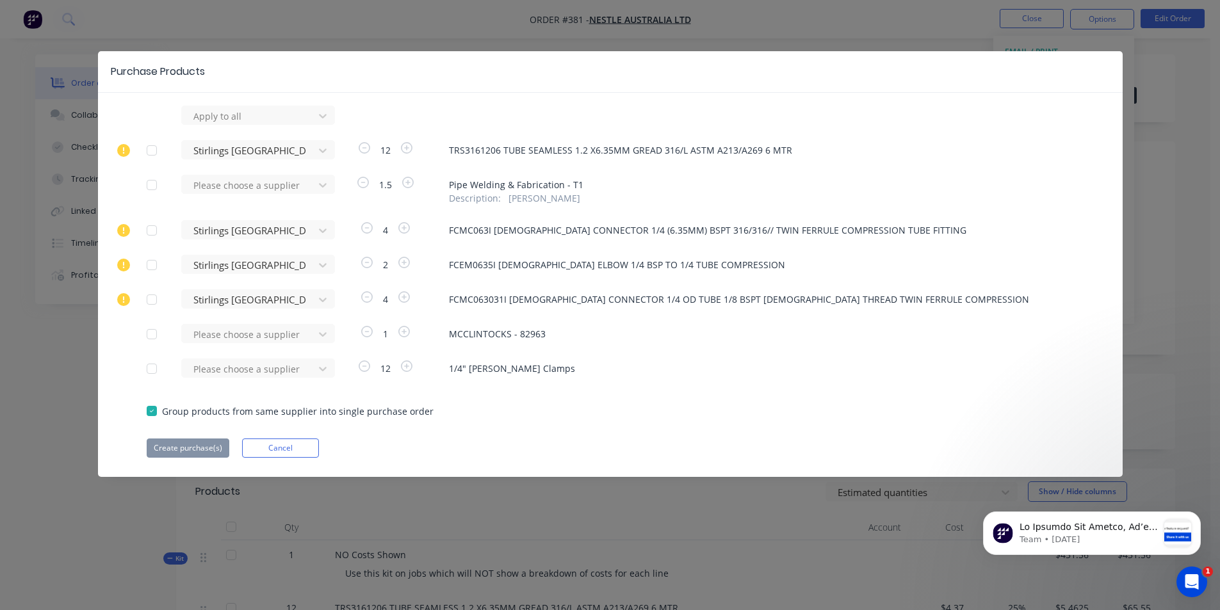
click at [152, 371] on div at bounding box center [152, 369] width 26 height 26
click at [321, 371] on icon at bounding box center [322, 368] width 13 height 13
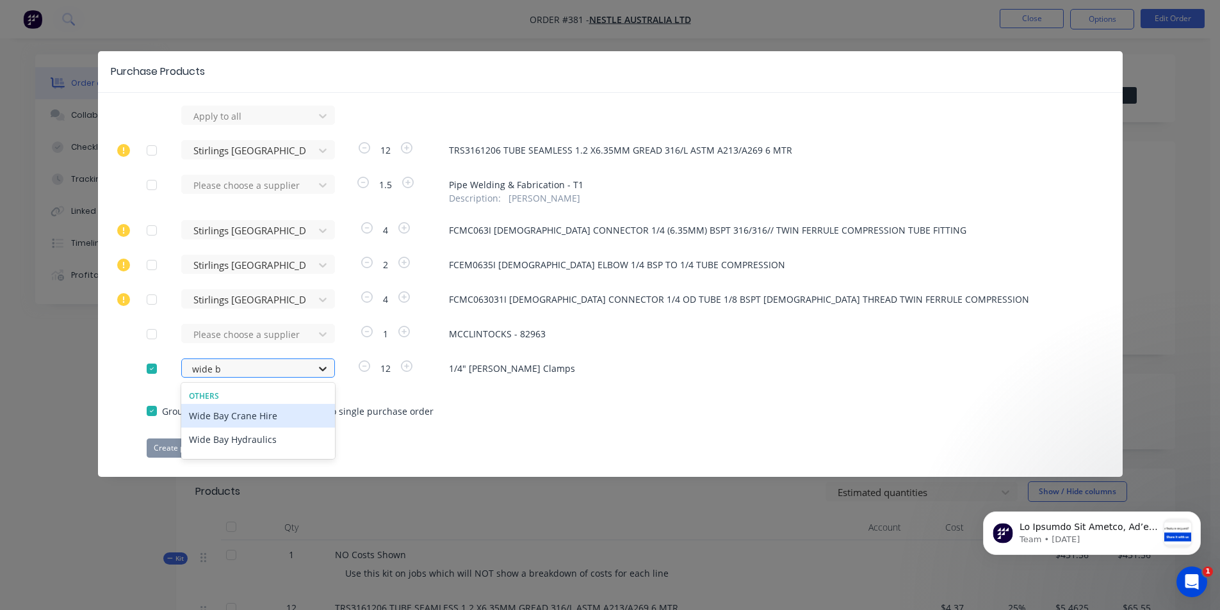
type input "wide ba"
click at [259, 445] on div "Wide Bay Hydraulics" at bounding box center [258, 440] width 154 height 24
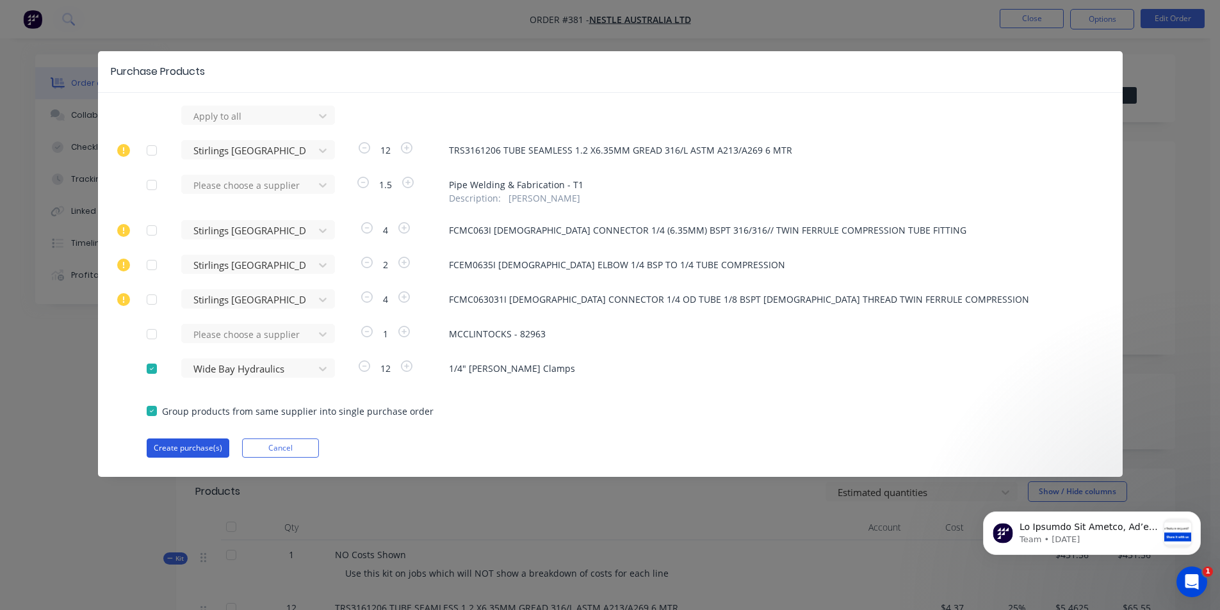
click at [168, 446] on button "Create purchase(s)" at bounding box center [188, 448] width 83 height 19
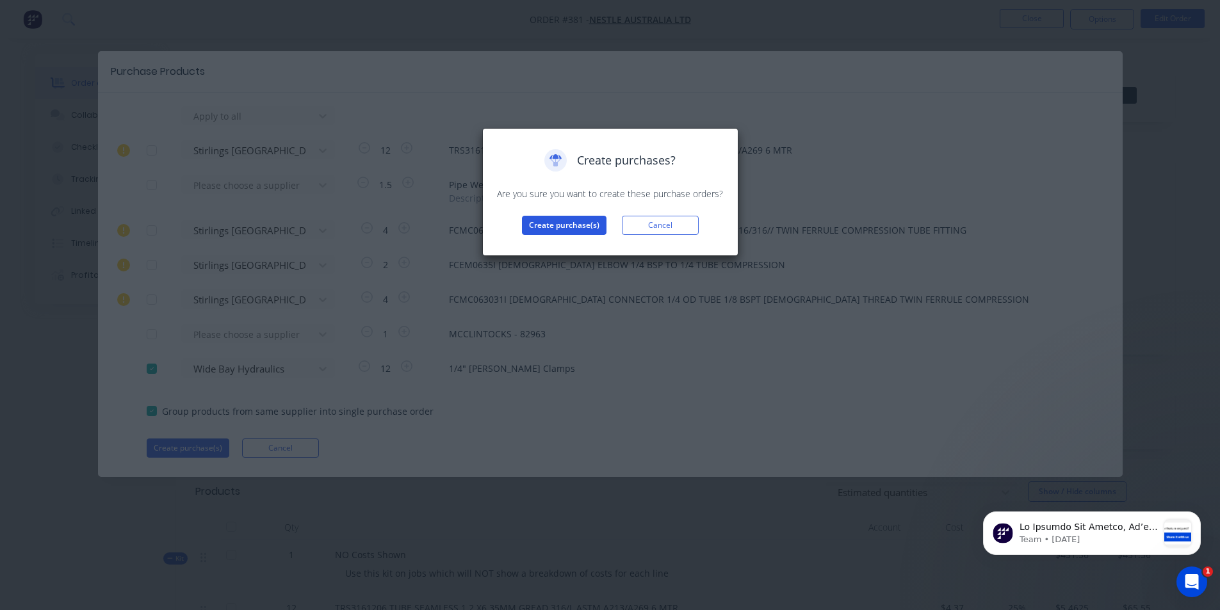
click at [572, 223] on button "Create purchase(s)" at bounding box center [564, 225] width 85 height 19
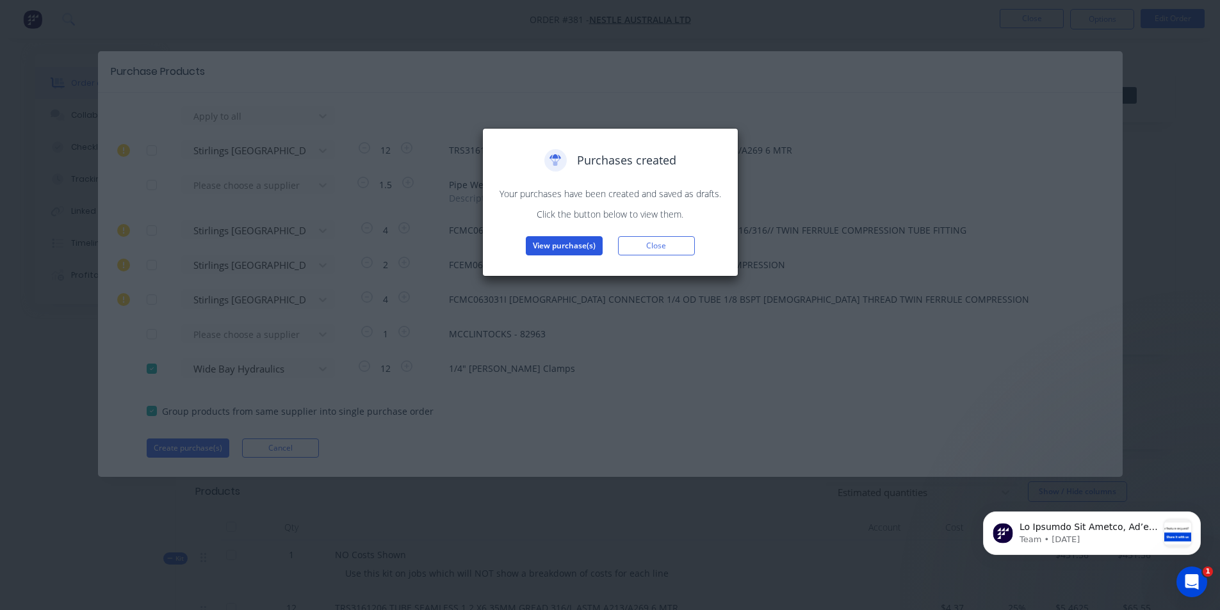
click at [567, 247] on button "View purchase(s)" at bounding box center [564, 245] width 77 height 19
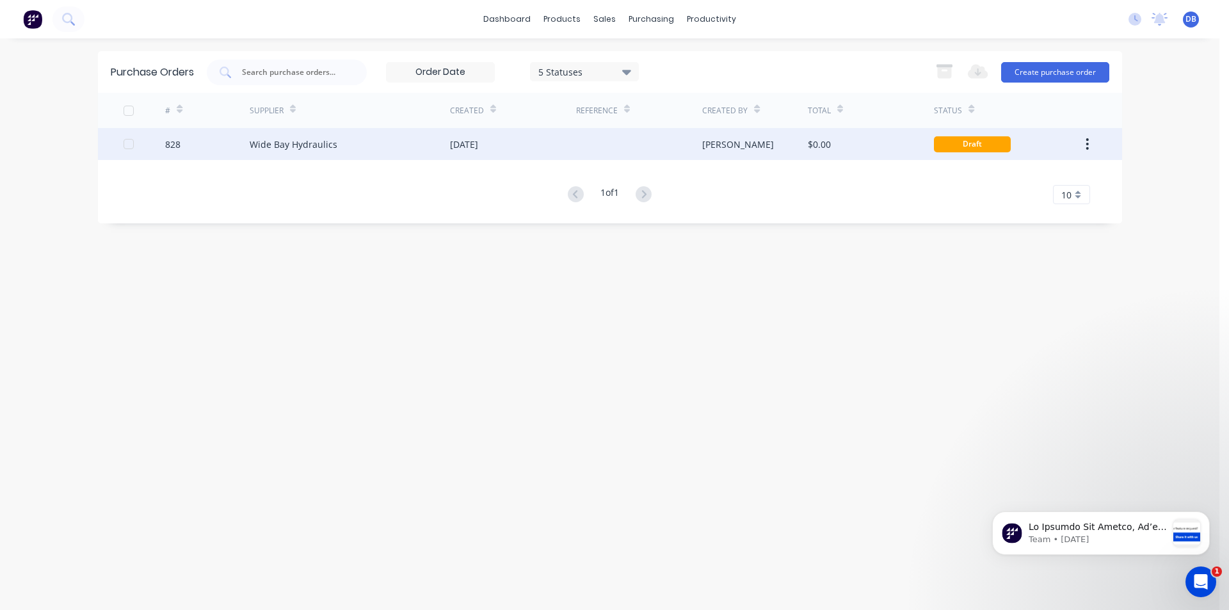
click at [404, 146] on div "Wide Bay Hydraulics" at bounding box center [350, 144] width 200 height 32
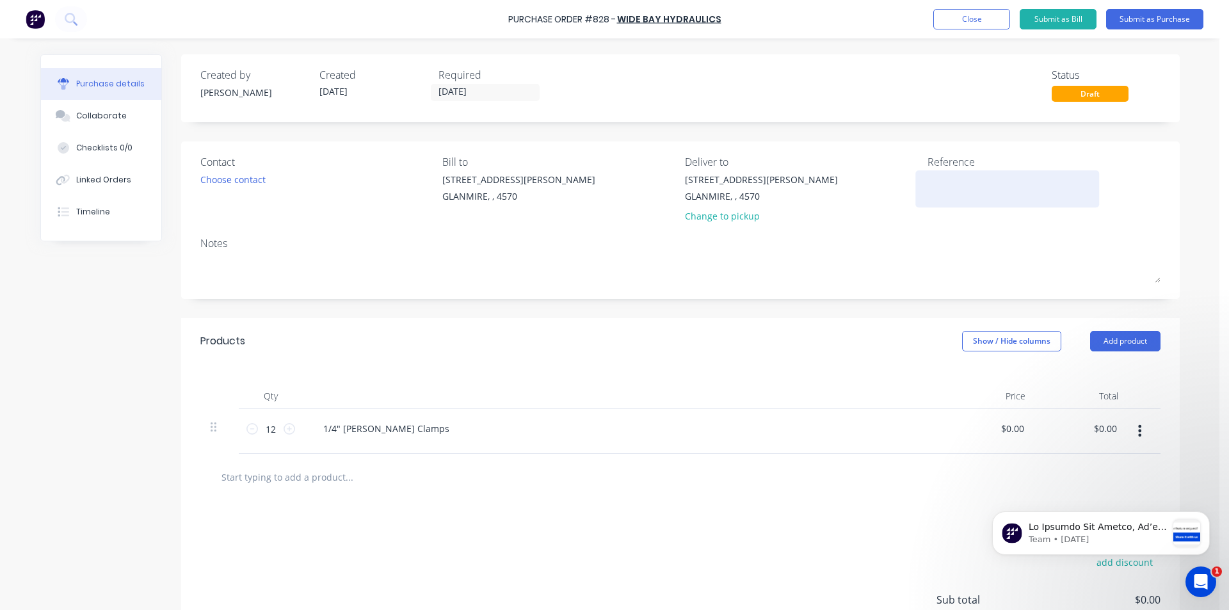
click at [950, 188] on textarea at bounding box center [1008, 187] width 160 height 29
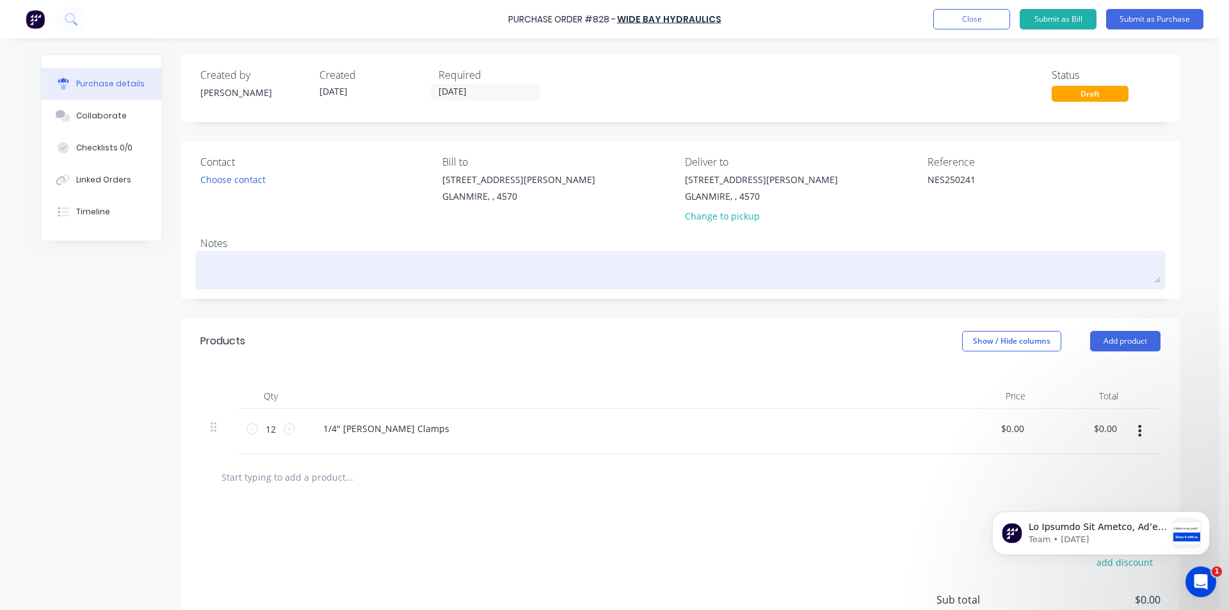
type textarea "NES250241"
type textarea "x"
type textarea "NES250241"
click at [255, 273] on textarea at bounding box center [680, 268] width 961 height 29
type textarea "x"
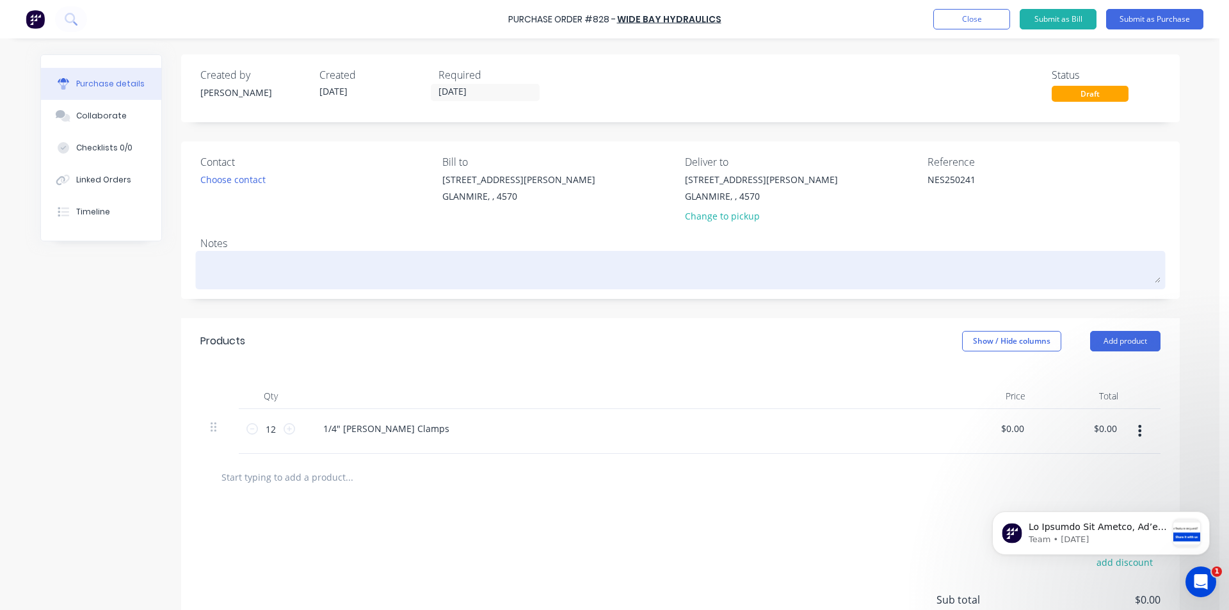
type textarea "N"
type textarea "x"
type textarea "NE"
type textarea "x"
type textarea "NES"
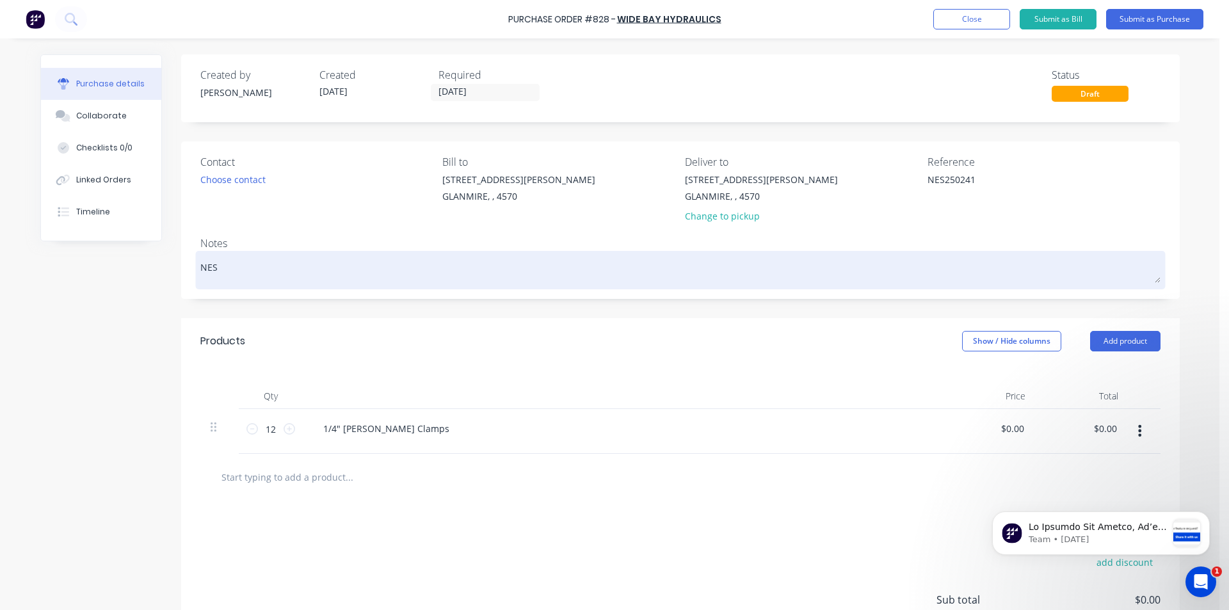
type textarea "x"
type textarea "NES2"
type textarea "x"
type textarea "NES25"
type textarea "x"
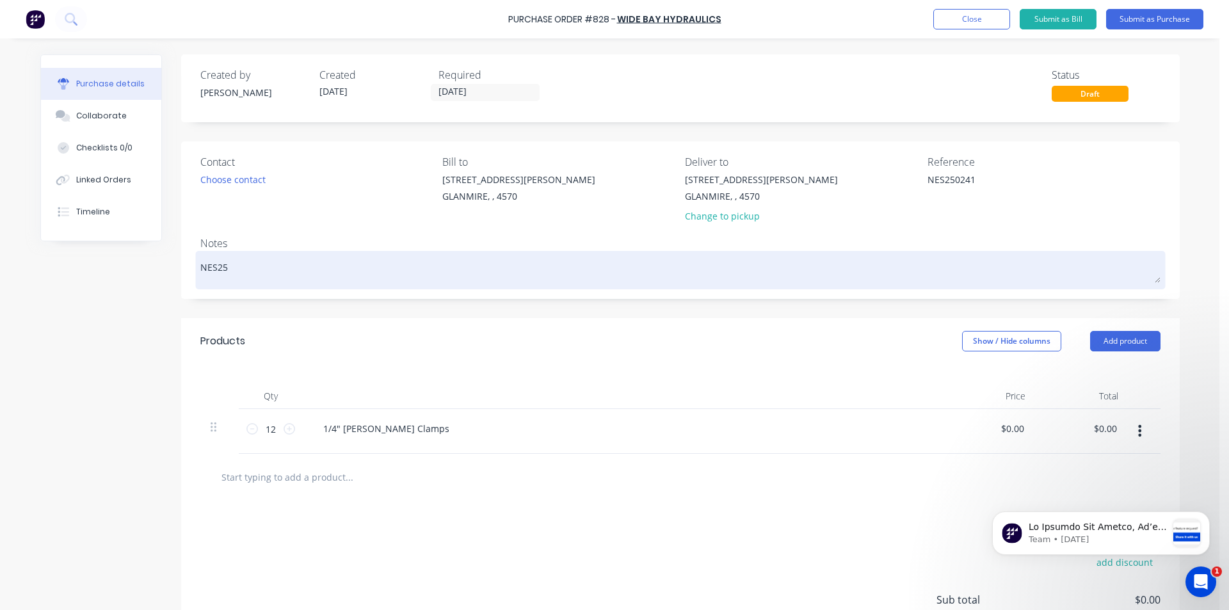
type textarea "NES250"
type textarea "x"
type textarea "NES2502"
type textarea "x"
type textarea "NES25024"
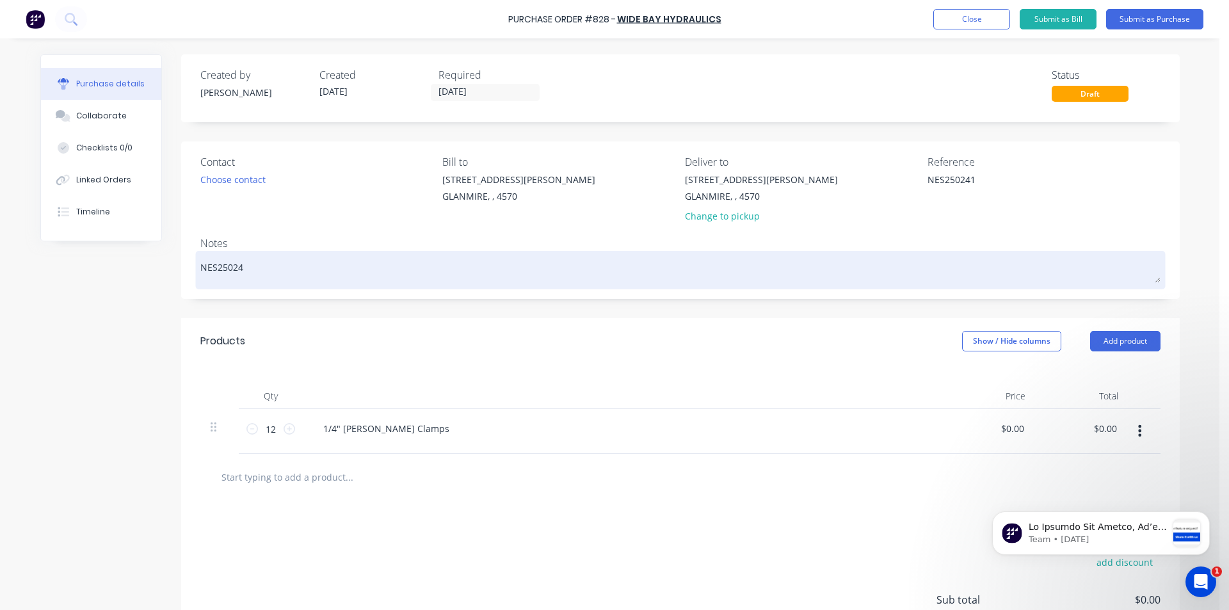
type textarea "x"
type textarea "NES250241"
type textarea "x"
type textarea "NES250241"
type textarea "x"
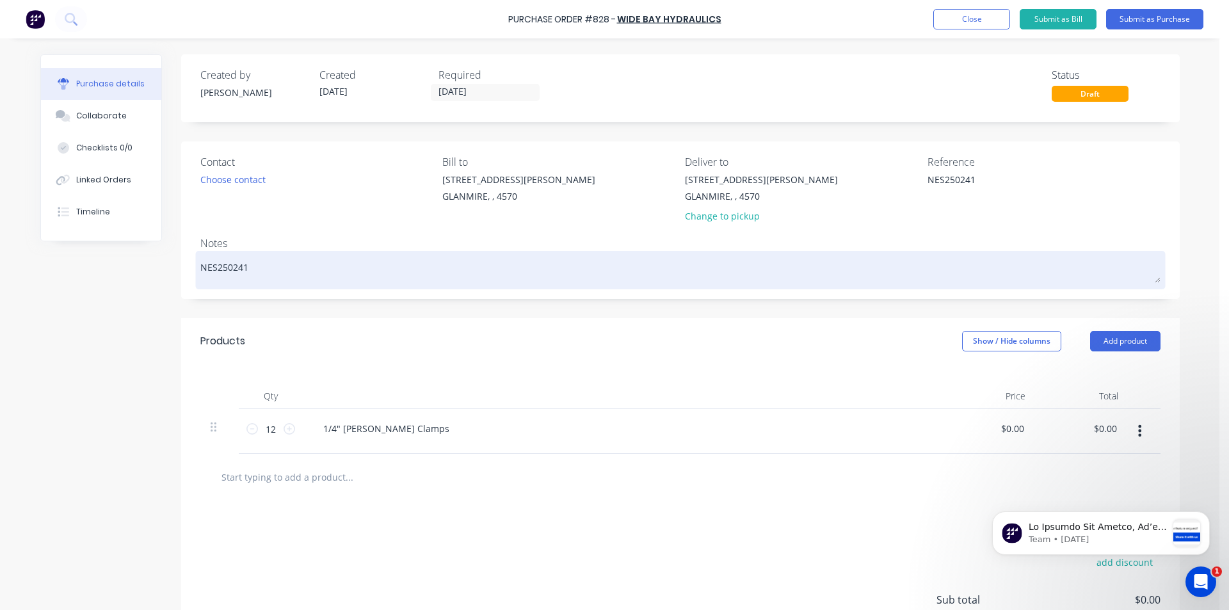
type textarea "NES250241 D"
type textarea "x"
type textarea "NES250241 Da"
type textarea "x"
type textarea "NES250241 Dar"
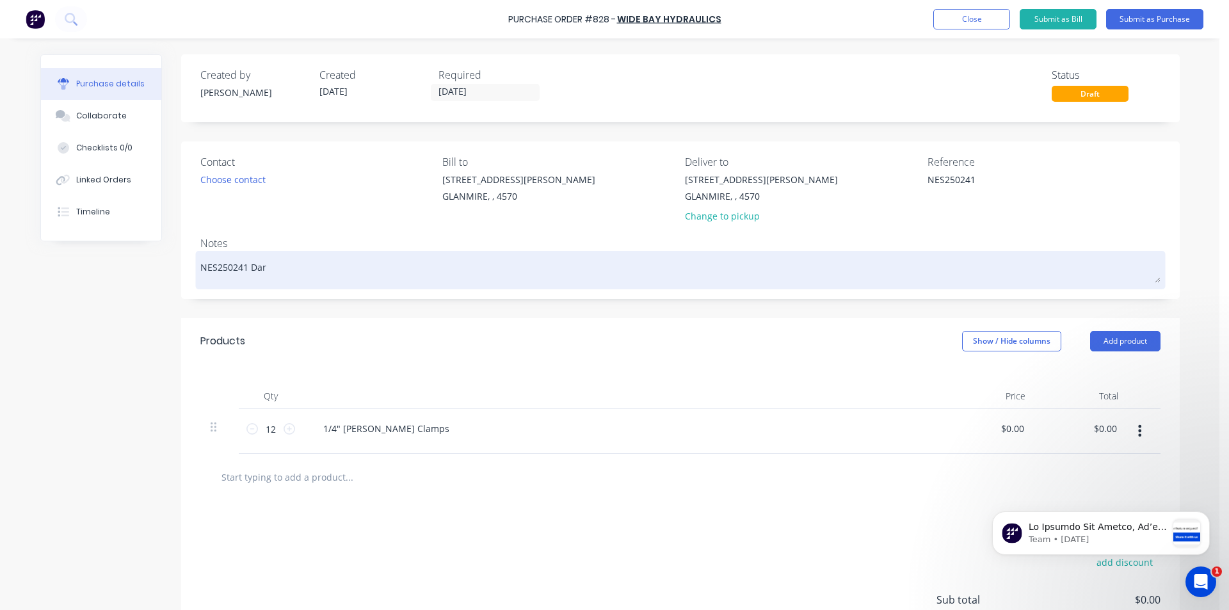
type textarea "x"
type textarea "NES250241 [PERSON_NAME]"
type textarea "x"
type textarea "NES250241 Darre"
type textarea "x"
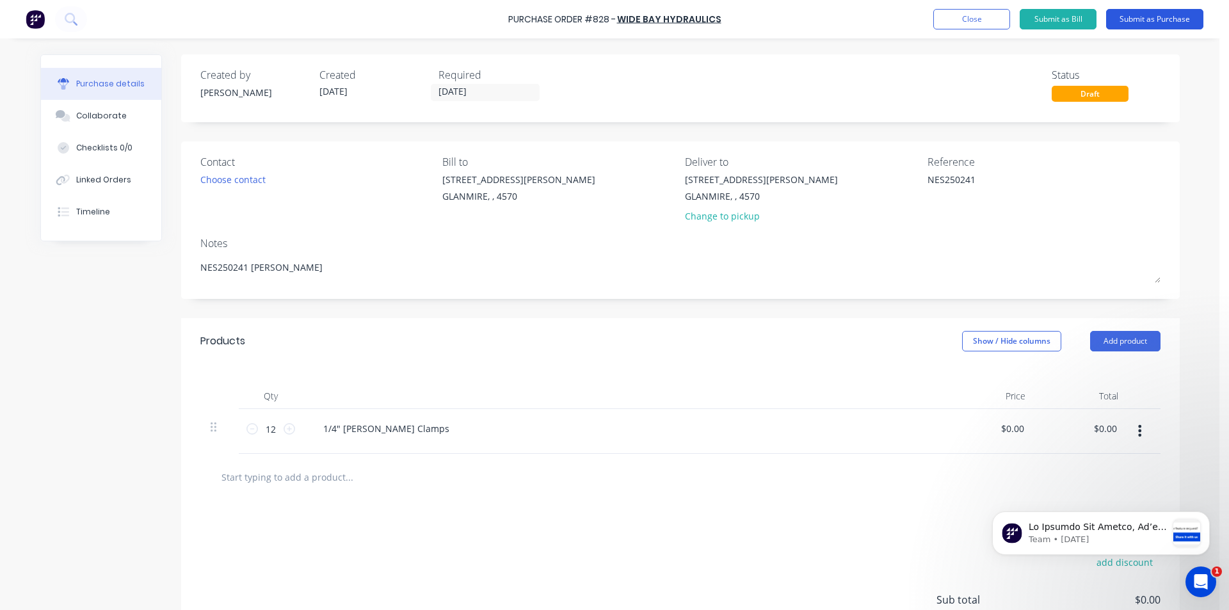
type textarea "NES250241 [PERSON_NAME]"
type textarea "x"
type textarea "NES250241 [PERSON_NAME]"
click at [1158, 17] on button "Submit as Purchase" at bounding box center [1155, 19] width 97 height 20
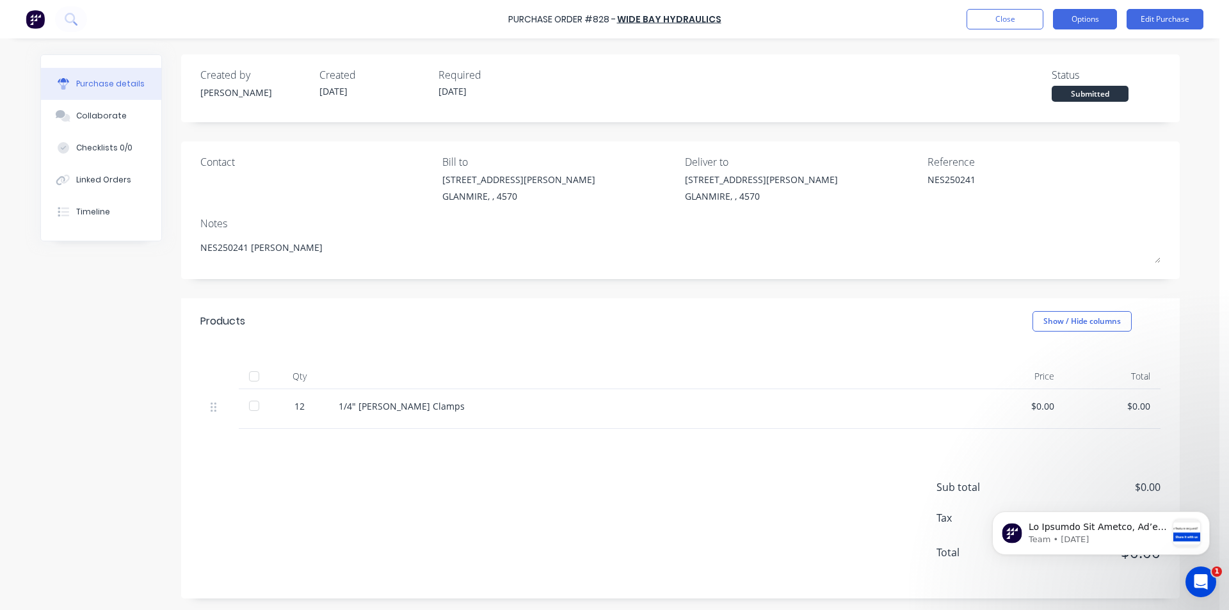
click at [1083, 19] on button "Options" at bounding box center [1085, 19] width 64 height 20
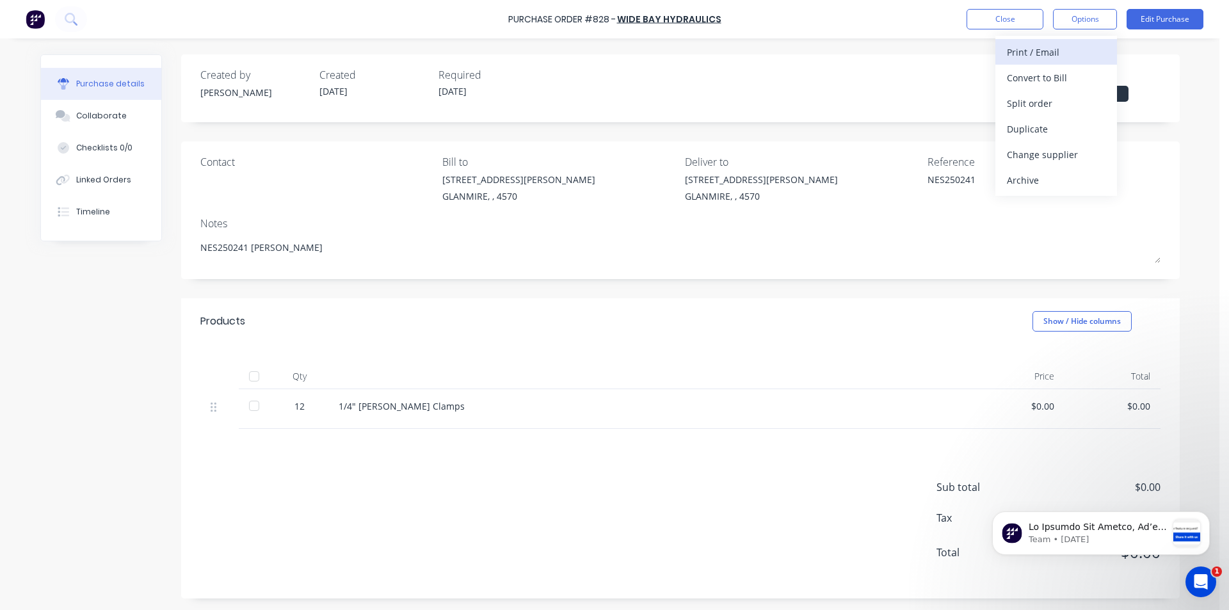
click at [1056, 51] on div "Print / Email" at bounding box center [1056, 52] width 99 height 19
click at [1060, 100] on div "Without pricing" at bounding box center [1056, 103] width 99 height 19
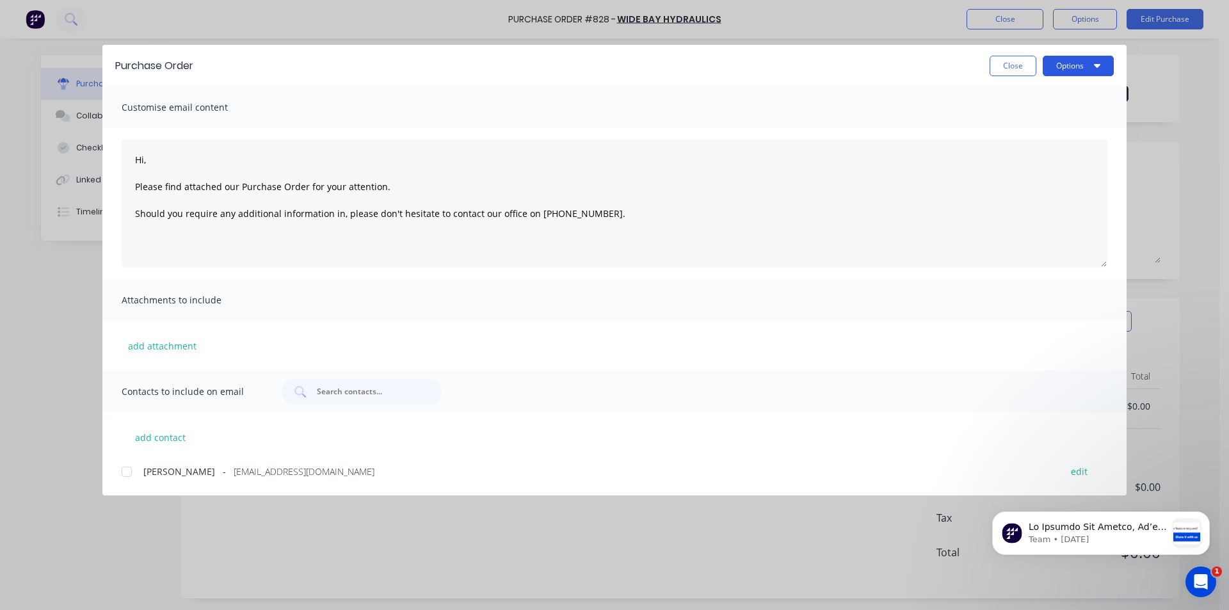
click at [1097, 67] on icon "button" at bounding box center [1097, 66] width 6 height 4
click at [1039, 119] on div "Print" at bounding box center [1053, 124] width 99 height 19
type textarea "x"
type textarea "Hi, Please find attached our Purchase Order for your attention. Should you requ…"
type textarea "x"
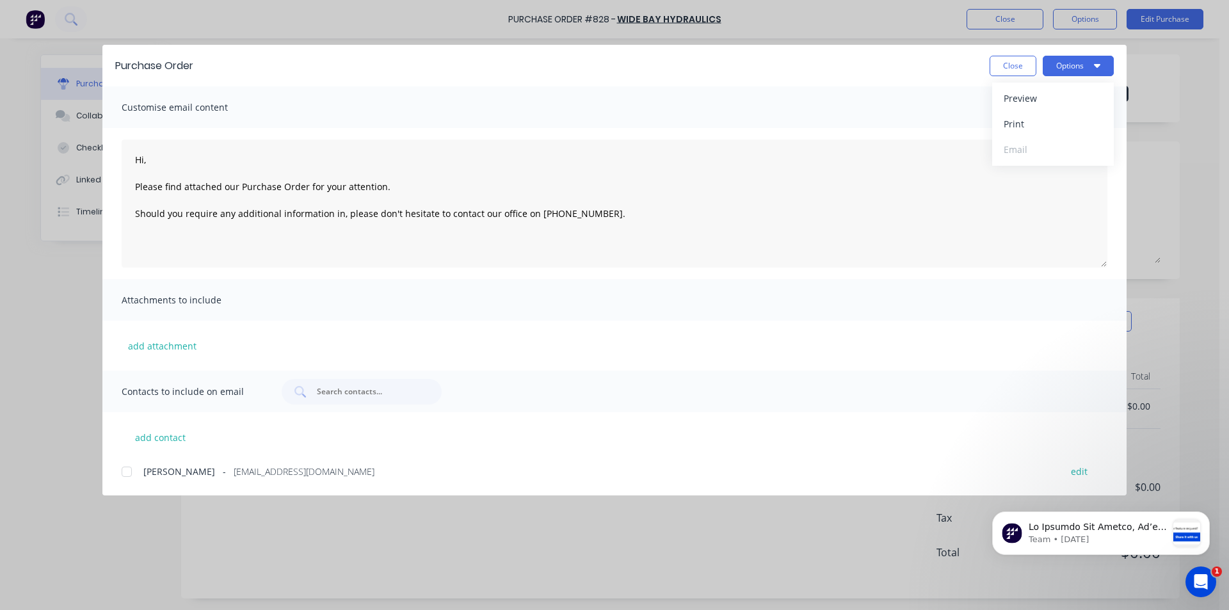
type textarea "Hi, Please find attached our Purchase Order for your attention. Should you requ…"
